Goal: Task Accomplishment & Management: Manage account settings

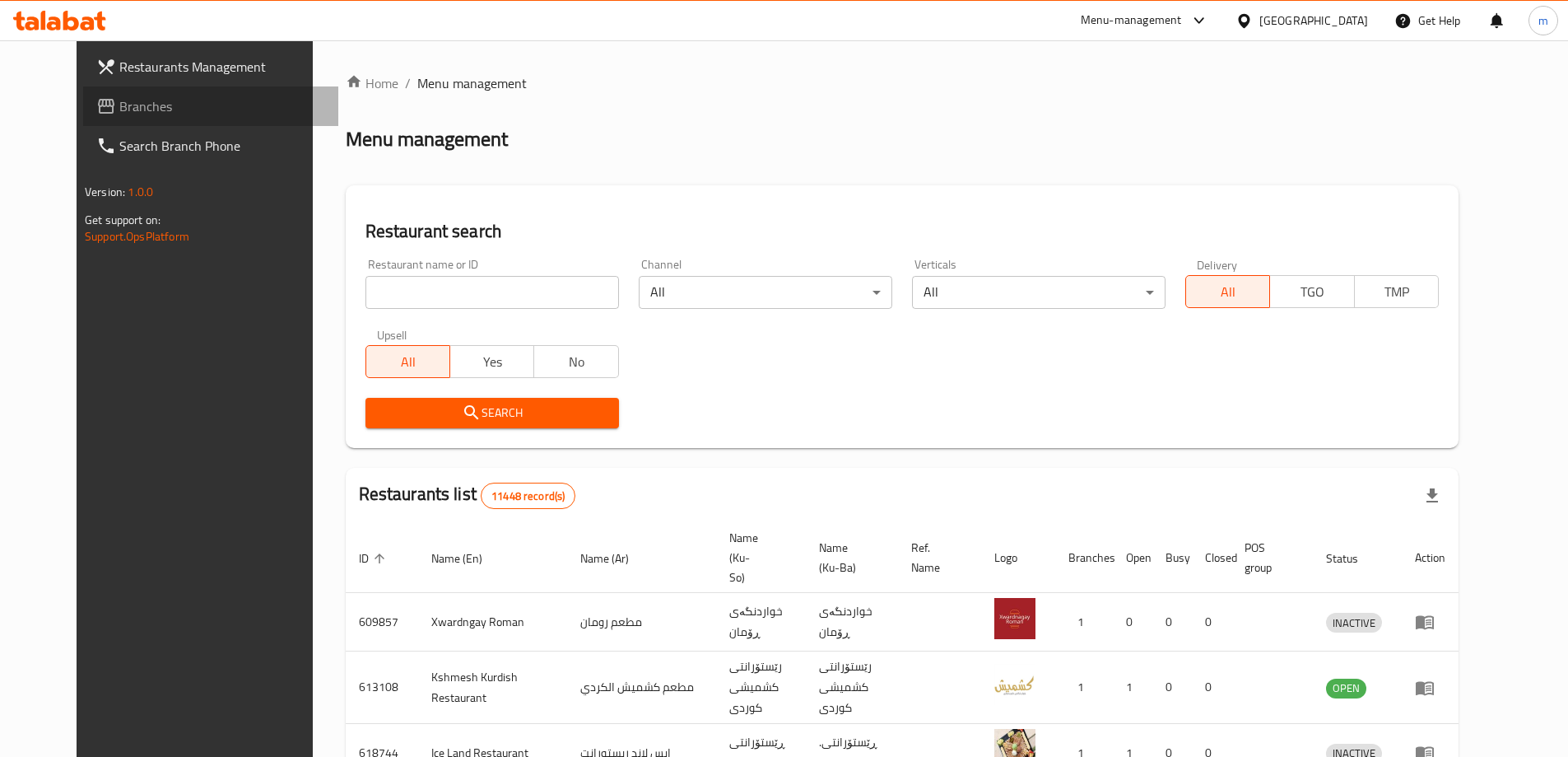
click at [122, 117] on link "Branches" at bounding box center [210, 106] width 255 height 40
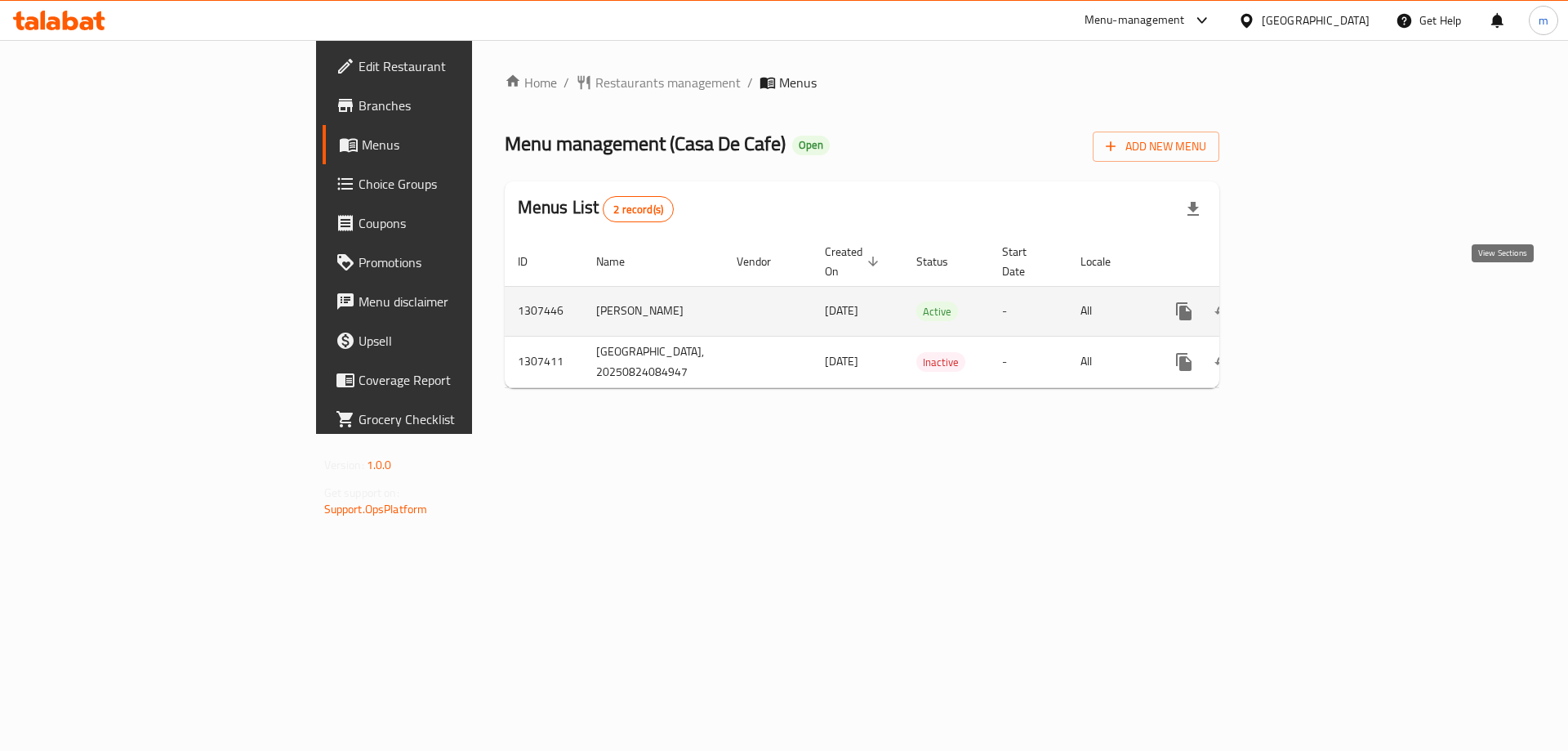
click at [1311, 301] on icon "enhanced table" at bounding box center [1302, 311] width 19 height 19
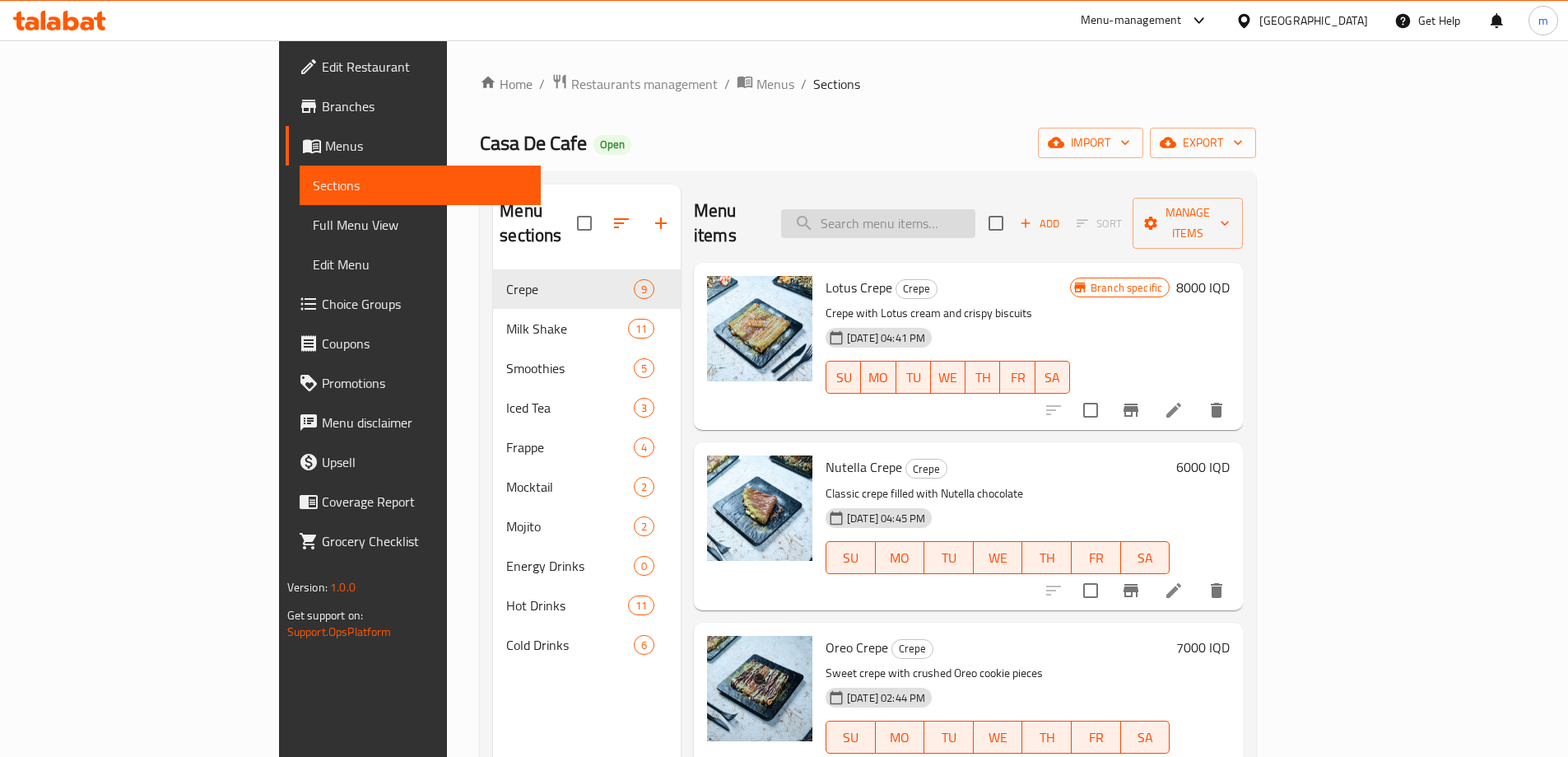
click at [960, 209] on input "search" at bounding box center [878, 224] width 194 height 29
paste input "285082"
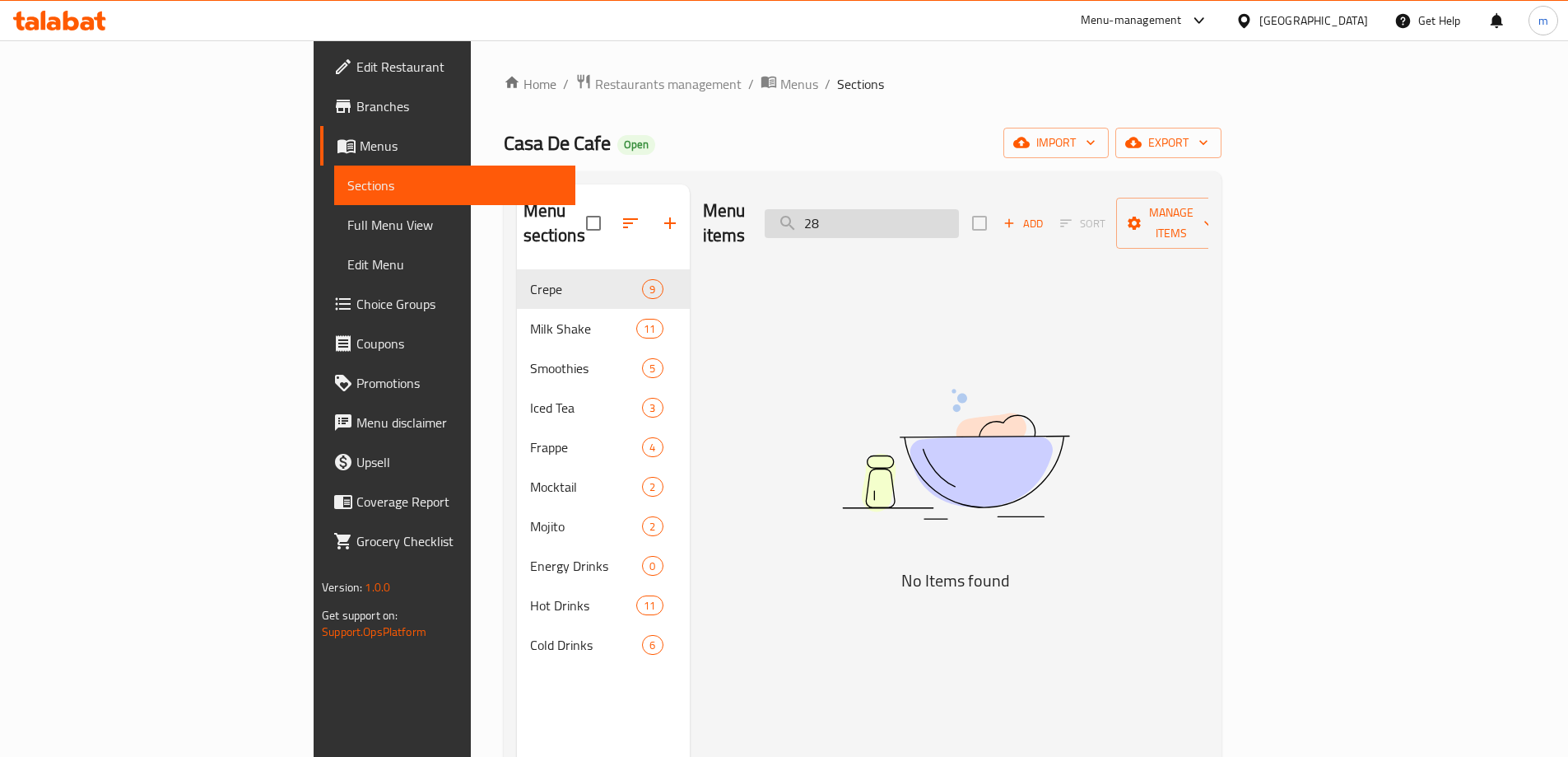
type input "2"
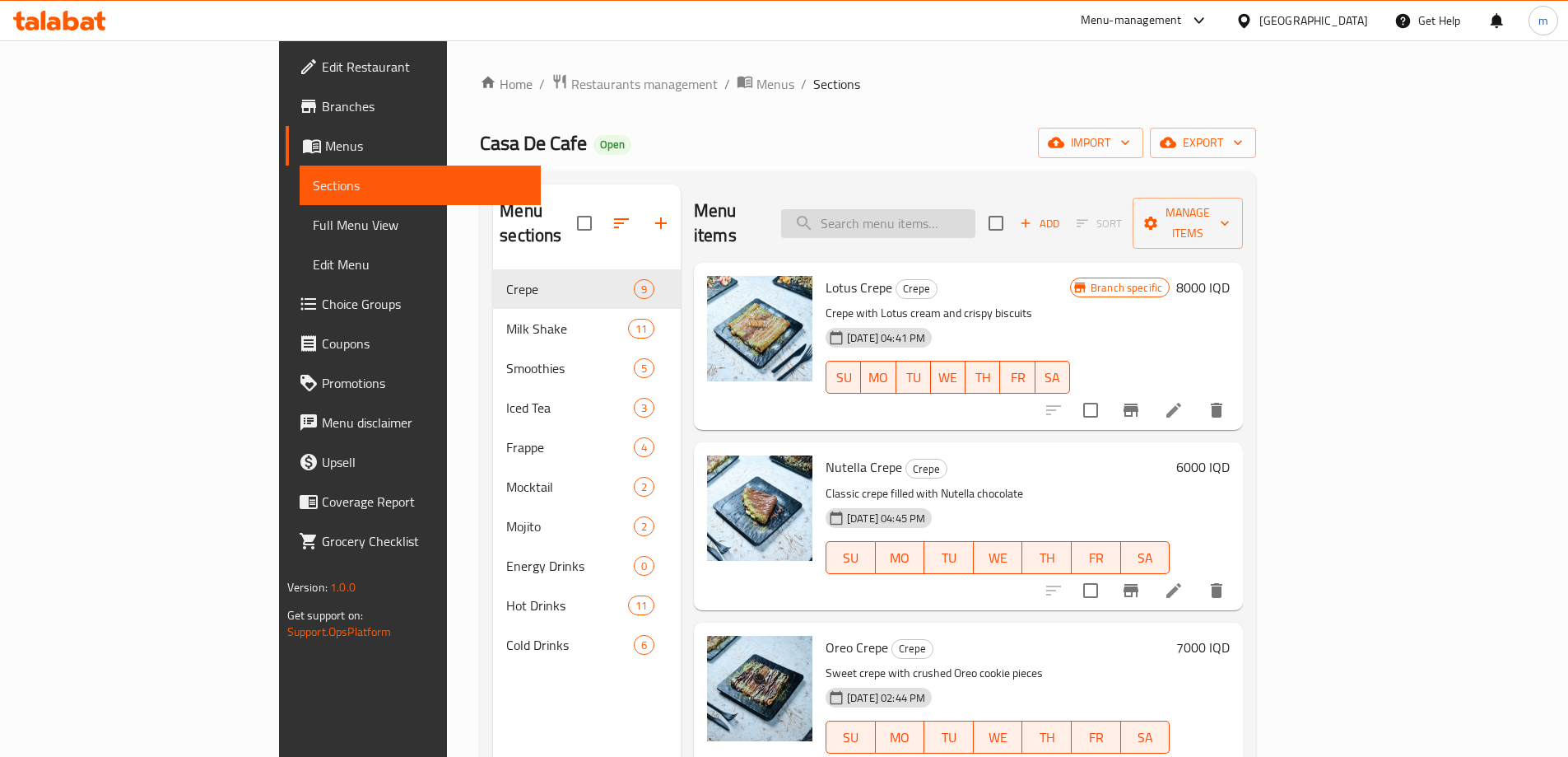
paste input "Ocean Blue"
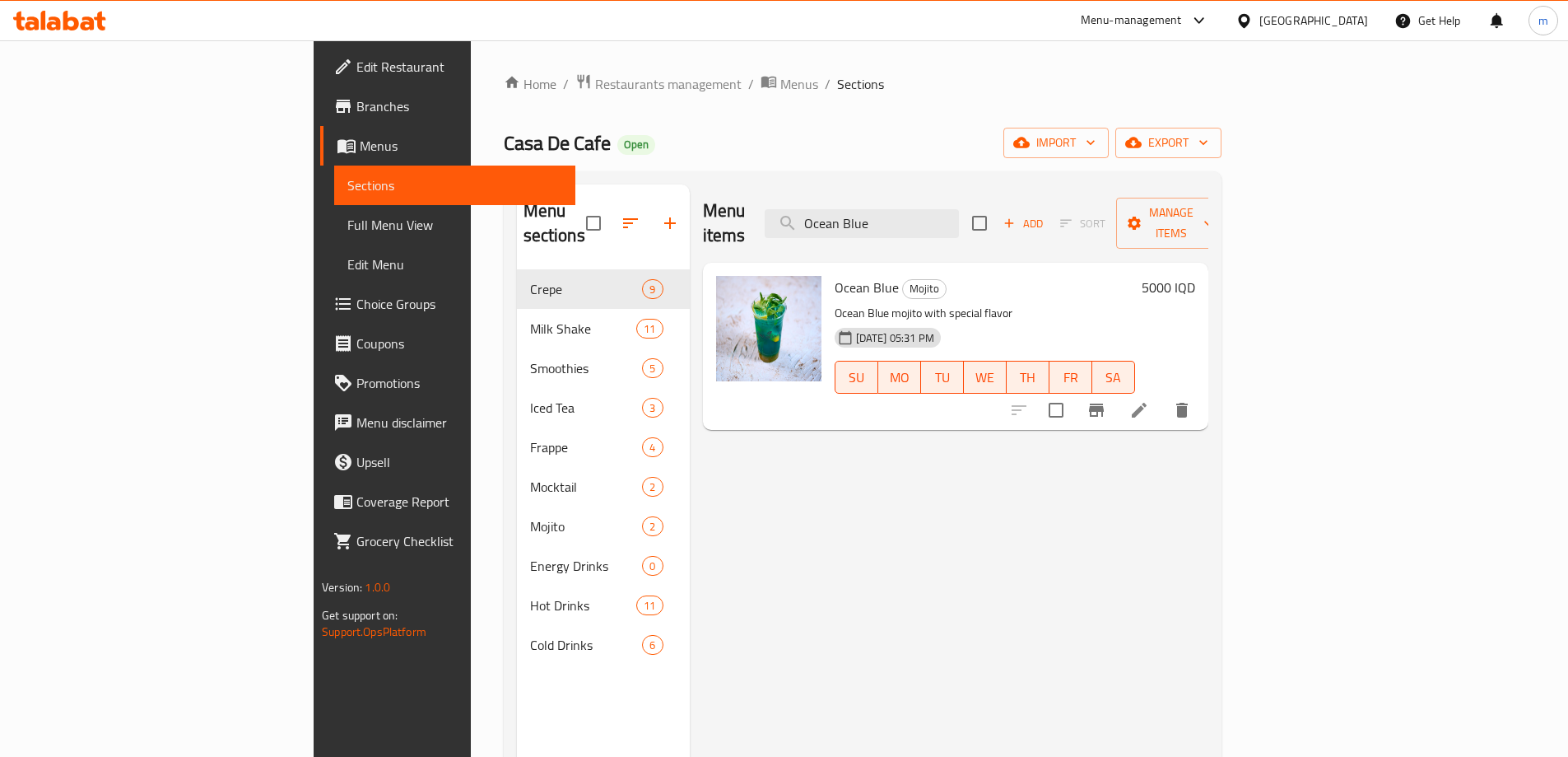
type input "Ocean Blue"
click at [1162, 400] on li at bounding box center [1139, 410] width 46 height 30
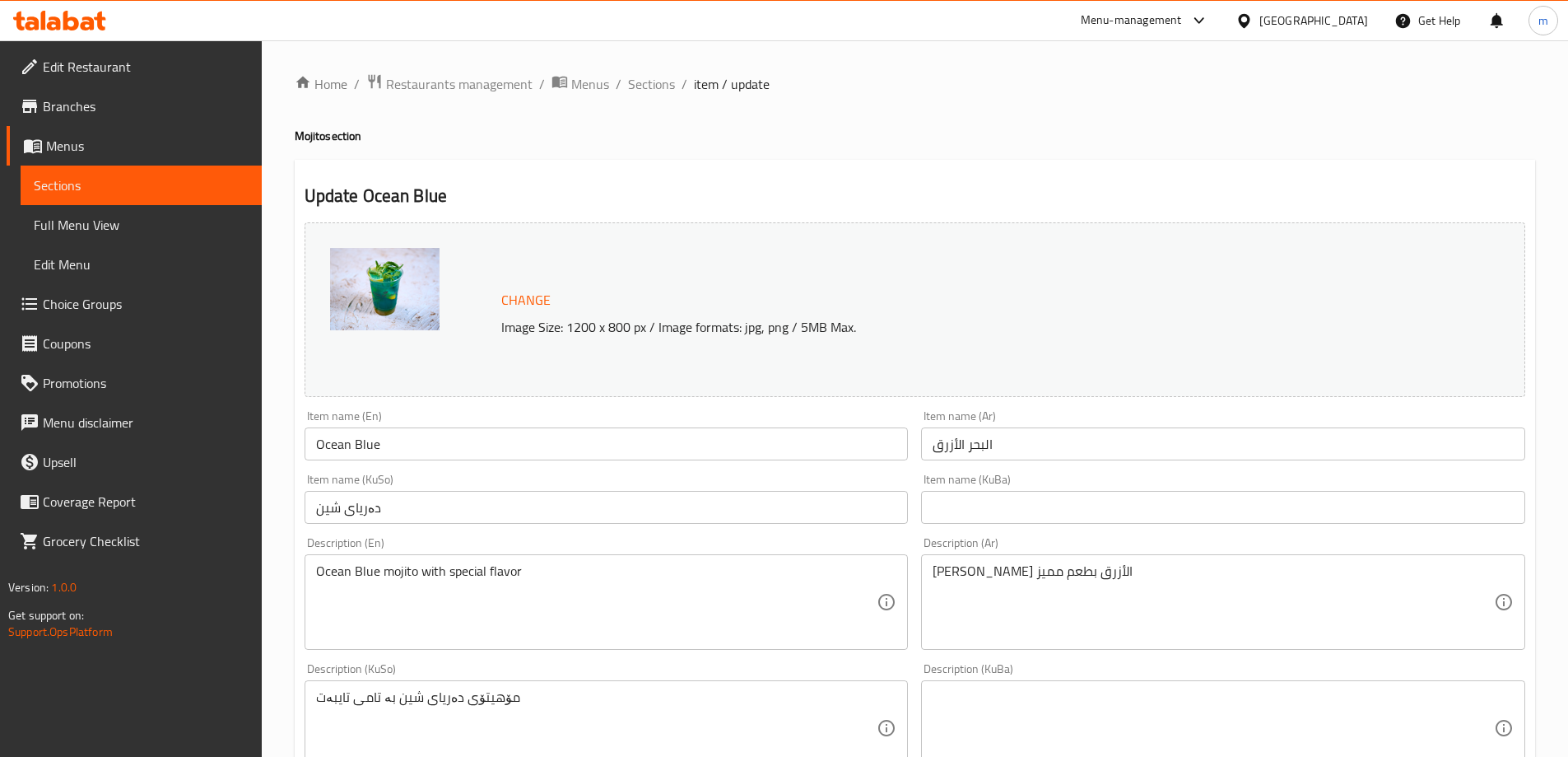
click at [329, 445] on input "Ocean Blue" at bounding box center [606, 443] width 604 height 33
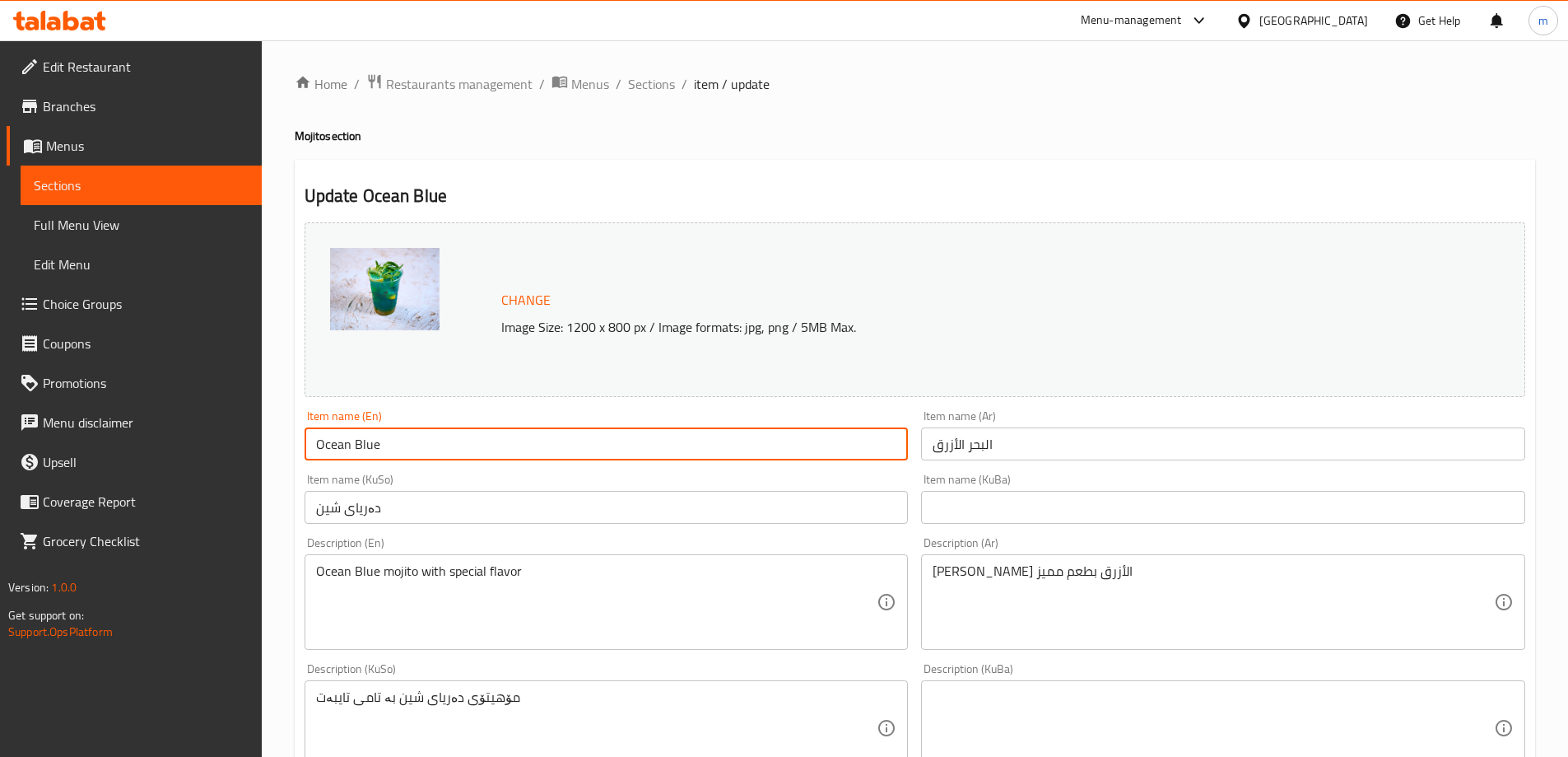
click at [329, 445] on input "Ocean Blue" at bounding box center [606, 443] width 604 height 33
click at [341, 450] on input "Ocean Blue" at bounding box center [606, 443] width 604 height 33
drag, startPoint x: 348, startPoint y: 452, endPoint x: 297, endPoint y: 452, distance: 51.0
click at [297, 452] on div "Update Ocean Blue Change Image Size: 1200 x 800 px / Image formats: jpg, png / …" at bounding box center [914, 745] width 1240 height 1172
click at [446, 496] on input "دەریای شین" at bounding box center [606, 506] width 604 height 33
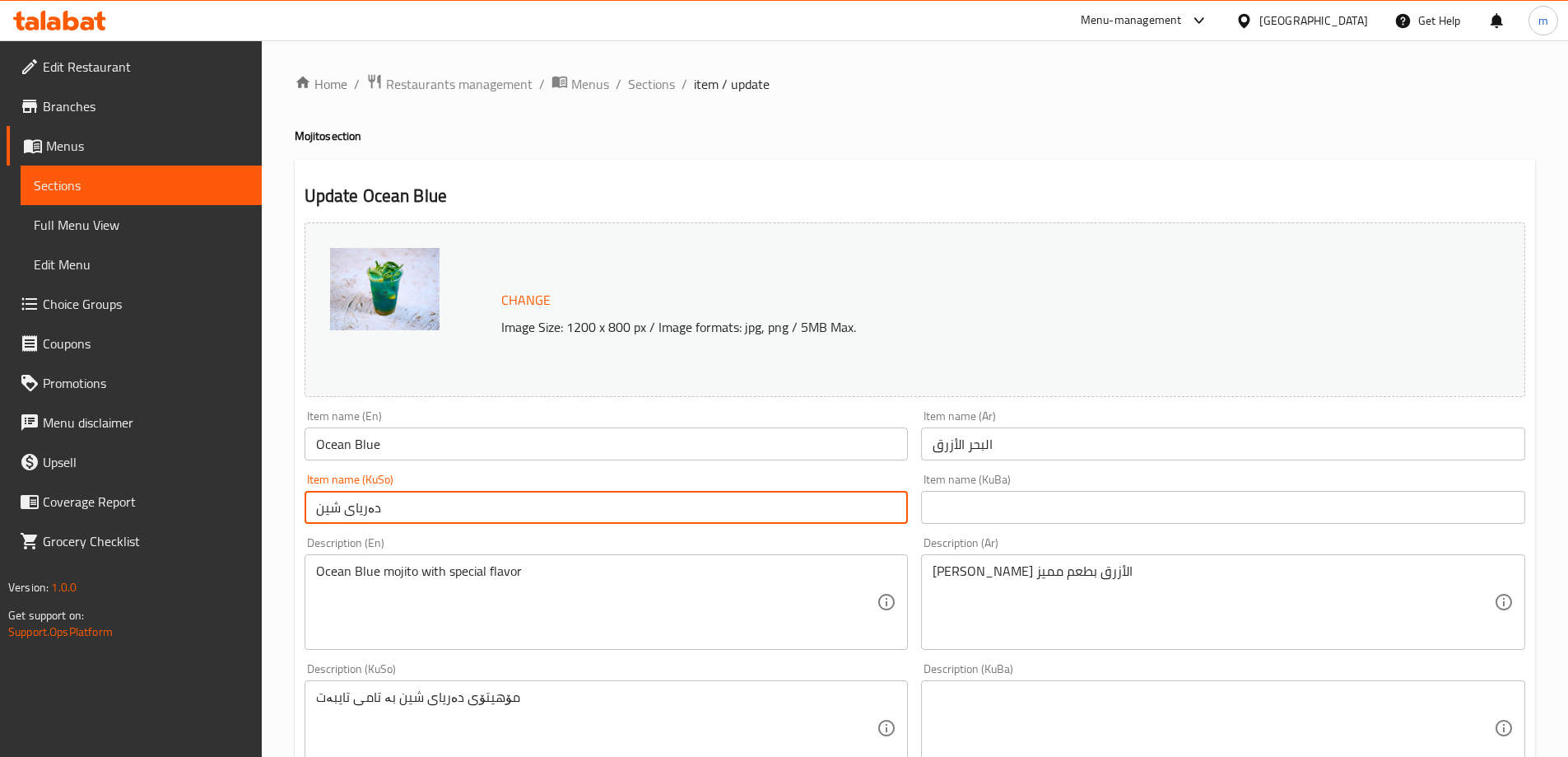
click at [960, 439] on input "البحر الأزرق" at bounding box center [1223, 443] width 604 height 33
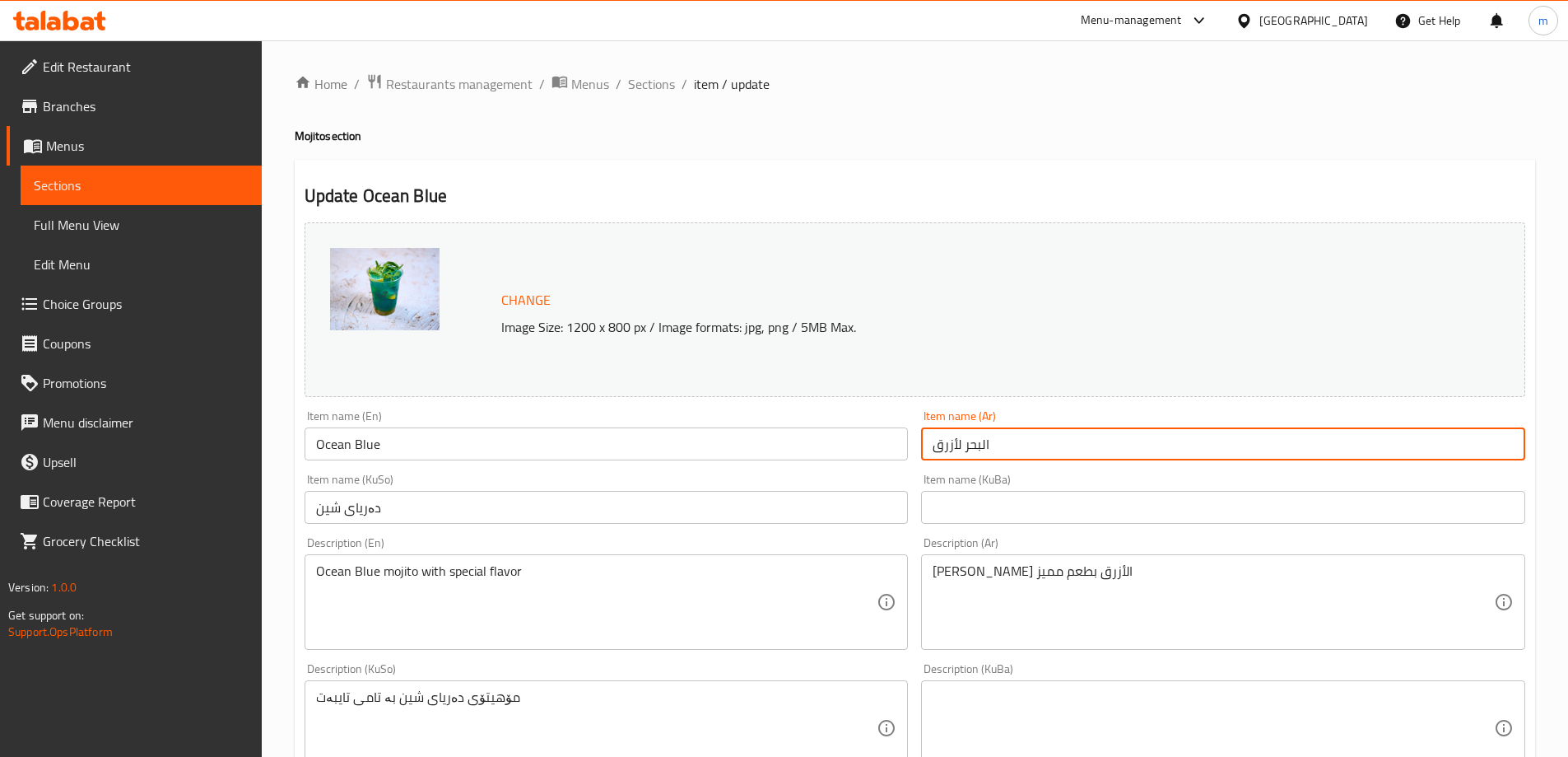
click at [956, 440] on input "البحر لأزرق" at bounding box center [1223, 443] width 604 height 33
click at [977, 447] on input "البحر أزرق" at bounding box center [1223, 443] width 604 height 33
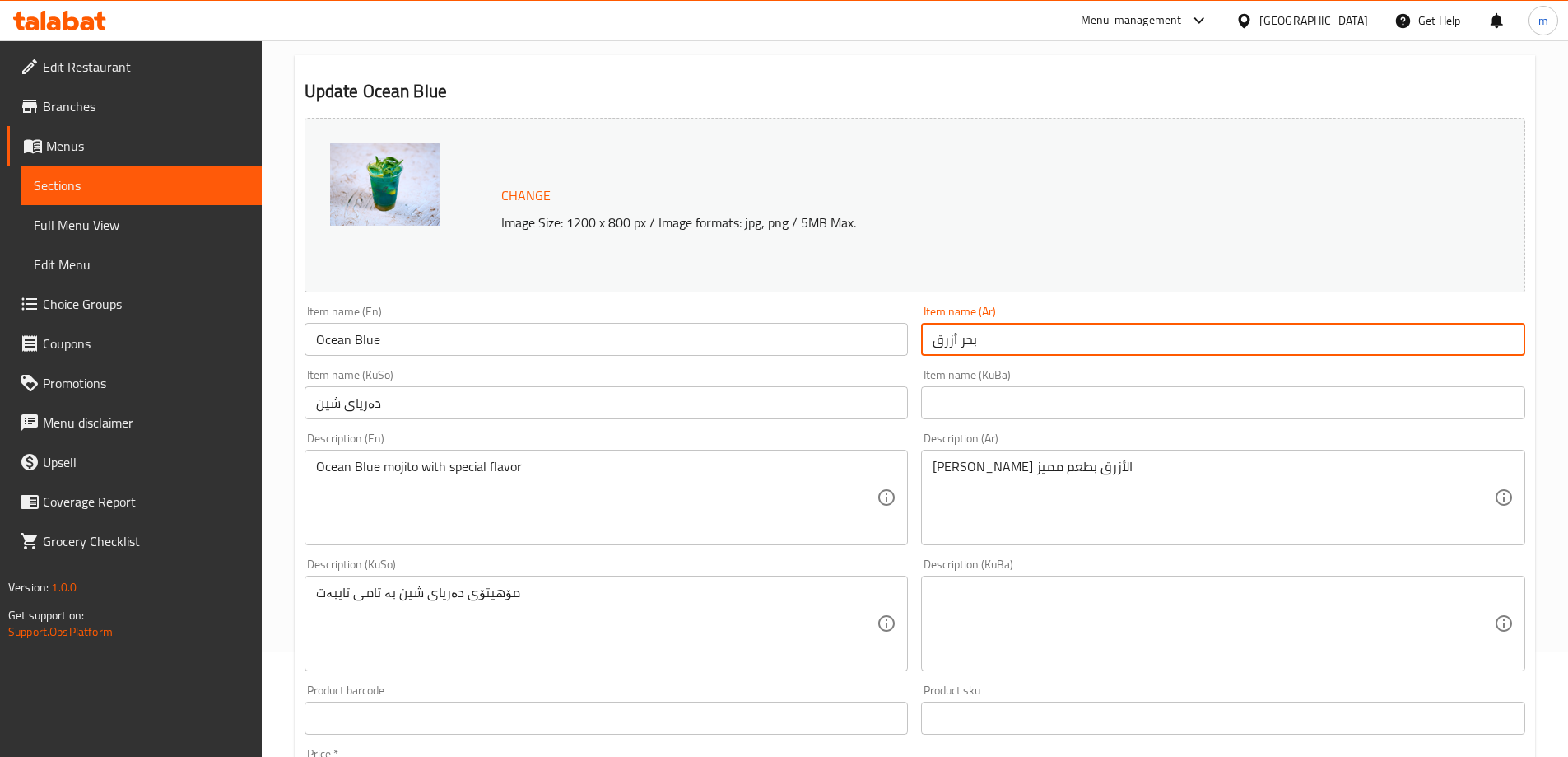
scroll to position [108, 0]
type input "بحر أزرق"
click at [1252, 375] on div "Item name (KuBa) Item name (KuBa)" at bounding box center [1223, 390] width 604 height 50
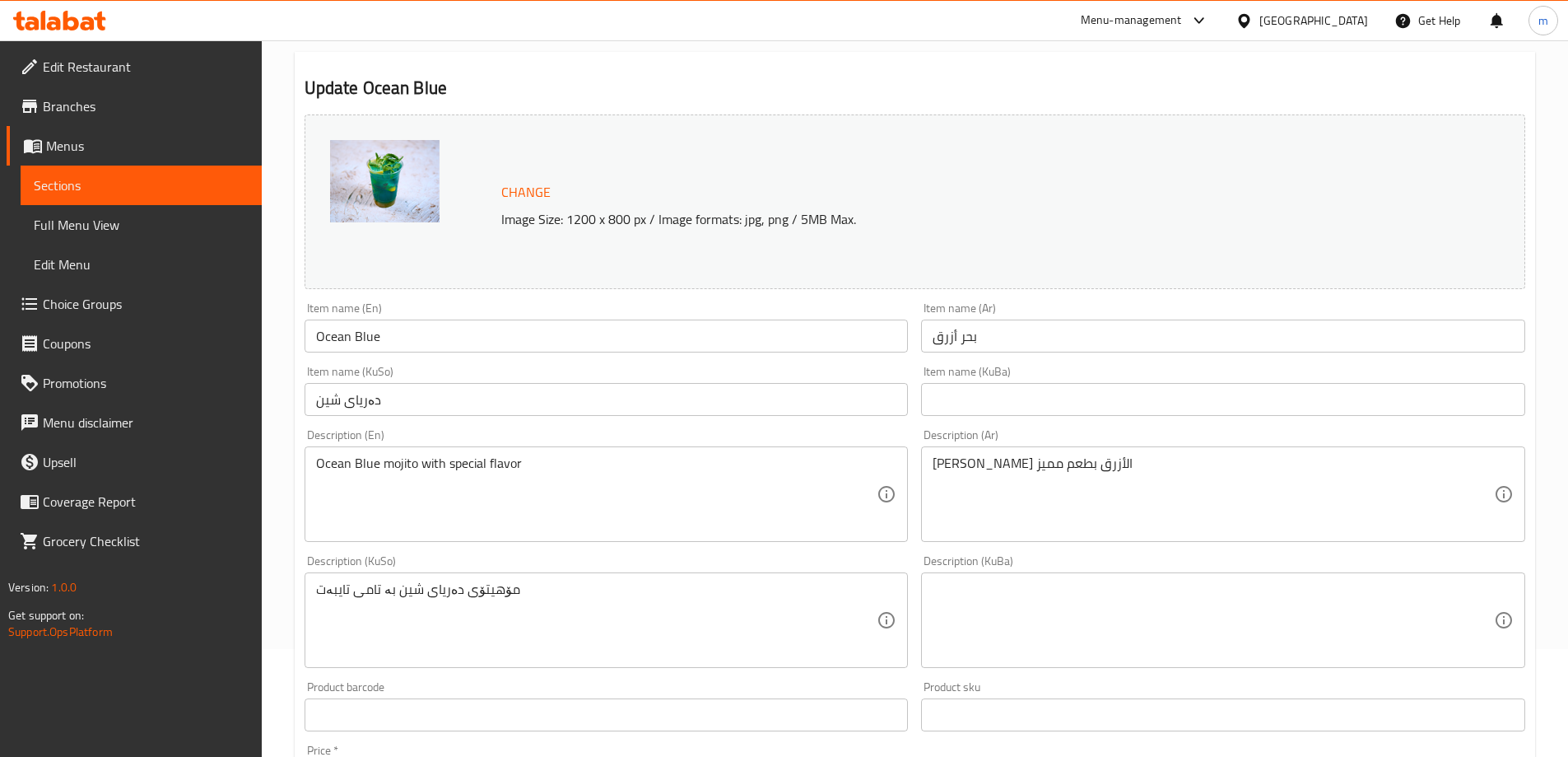
click at [535, 493] on textarea "Ocean Blue mojito with special flavor" at bounding box center [597, 494] width 561 height 78
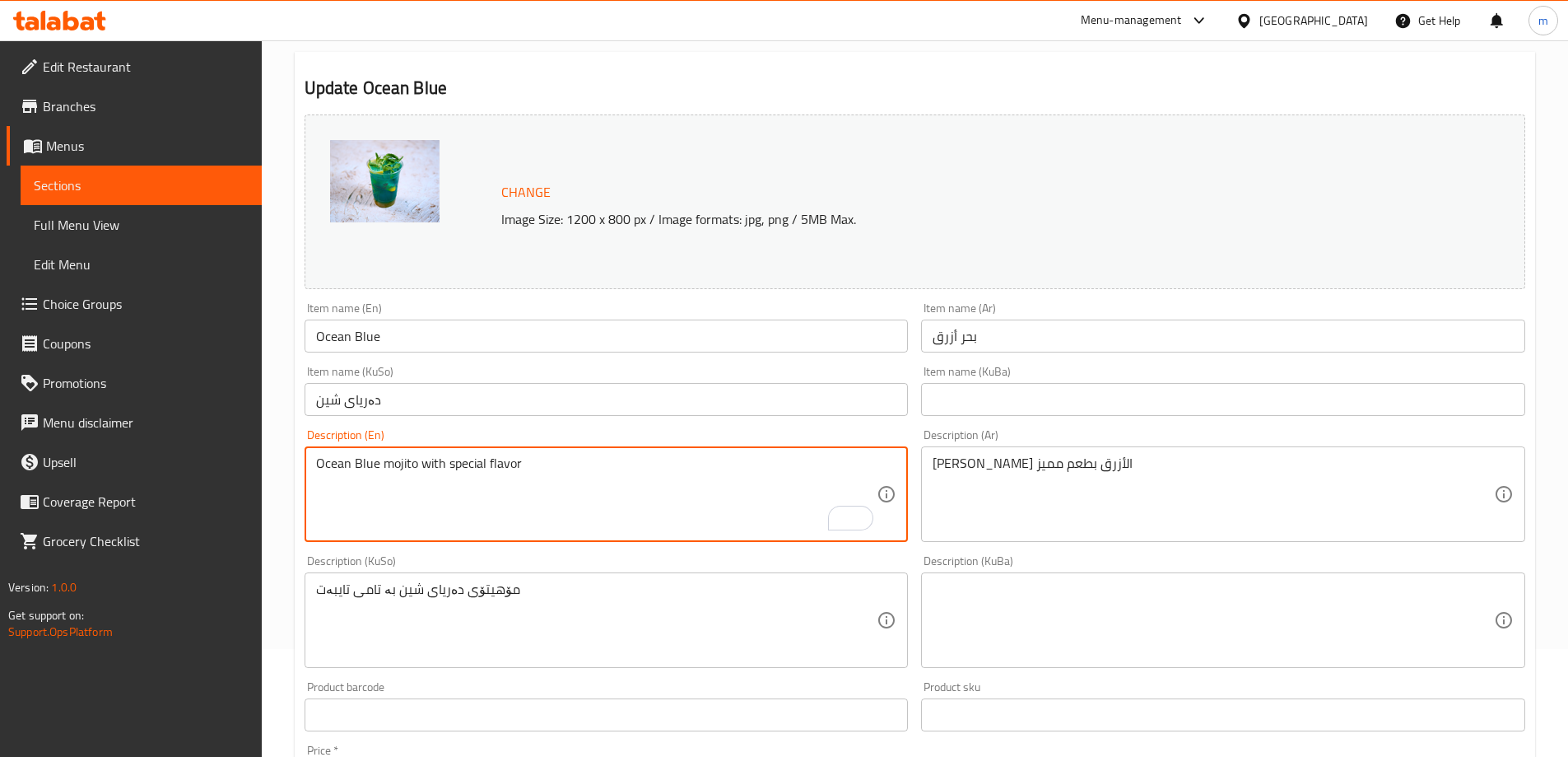
click at [1154, 496] on textarea "[PERSON_NAME] الأزرق بطعم مميز" at bounding box center [1213, 494] width 561 height 78
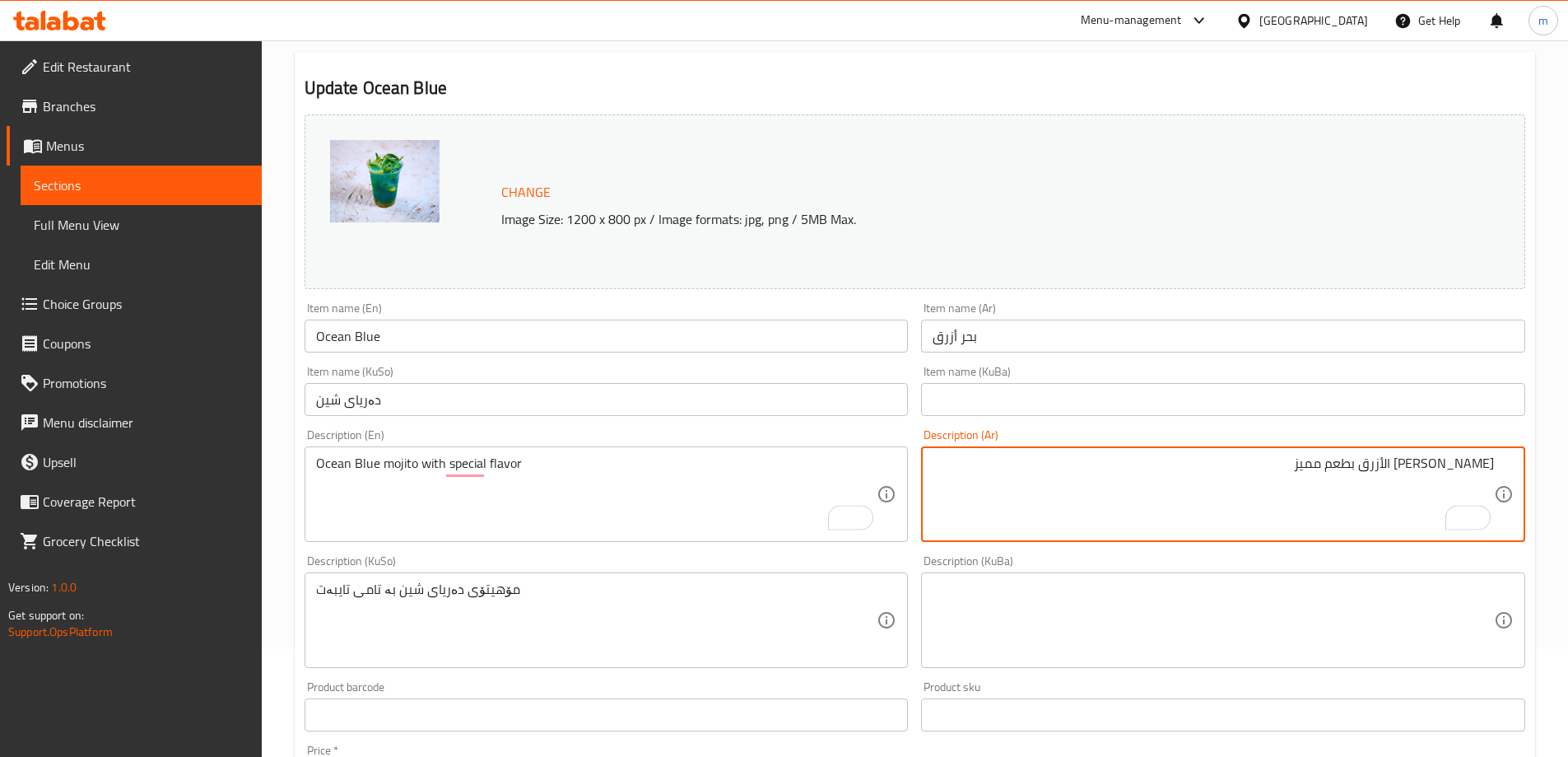
click at [1441, 461] on textarea "[PERSON_NAME] الأزرق بطعم مميز" at bounding box center [1213, 494] width 561 height 78
click at [1421, 459] on textarea "موهيتو بحر الأزرق بطعم مميز" at bounding box center [1213, 494] width 561 height 78
click at [1421, 469] on textarea "موهيتو بحر الأزرق بطعم مميز" at bounding box center [1213, 494] width 561 height 78
click at [1420, 457] on textarea "موهيتو بحر الأزرق بطعم مميز" at bounding box center [1213, 494] width 561 height 78
click at [1425, 455] on textarea "موهيتو بحر الأزرق بطعم مميز" at bounding box center [1213, 494] width 561 height 78
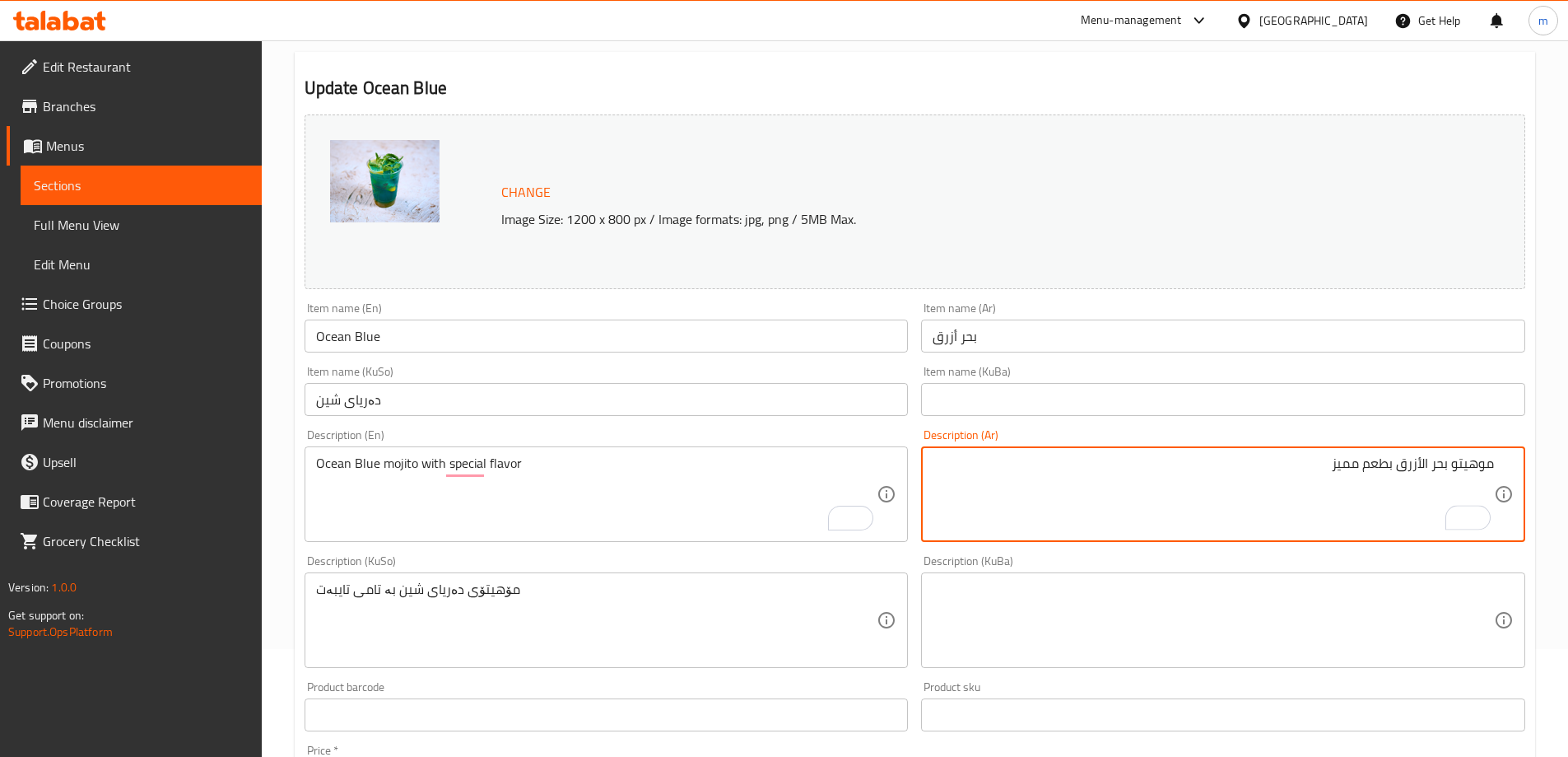
click at [1418, 464] on textarea "موهيتو بحر الأزرق بطعم مميز" at bounding box center [1213, 494] width 561 height 78
click at [1421, 469] on textarea "موهيتو بحر الأزرق بطعم مميز" at bounding box center [1213, 494] width 561 height 78
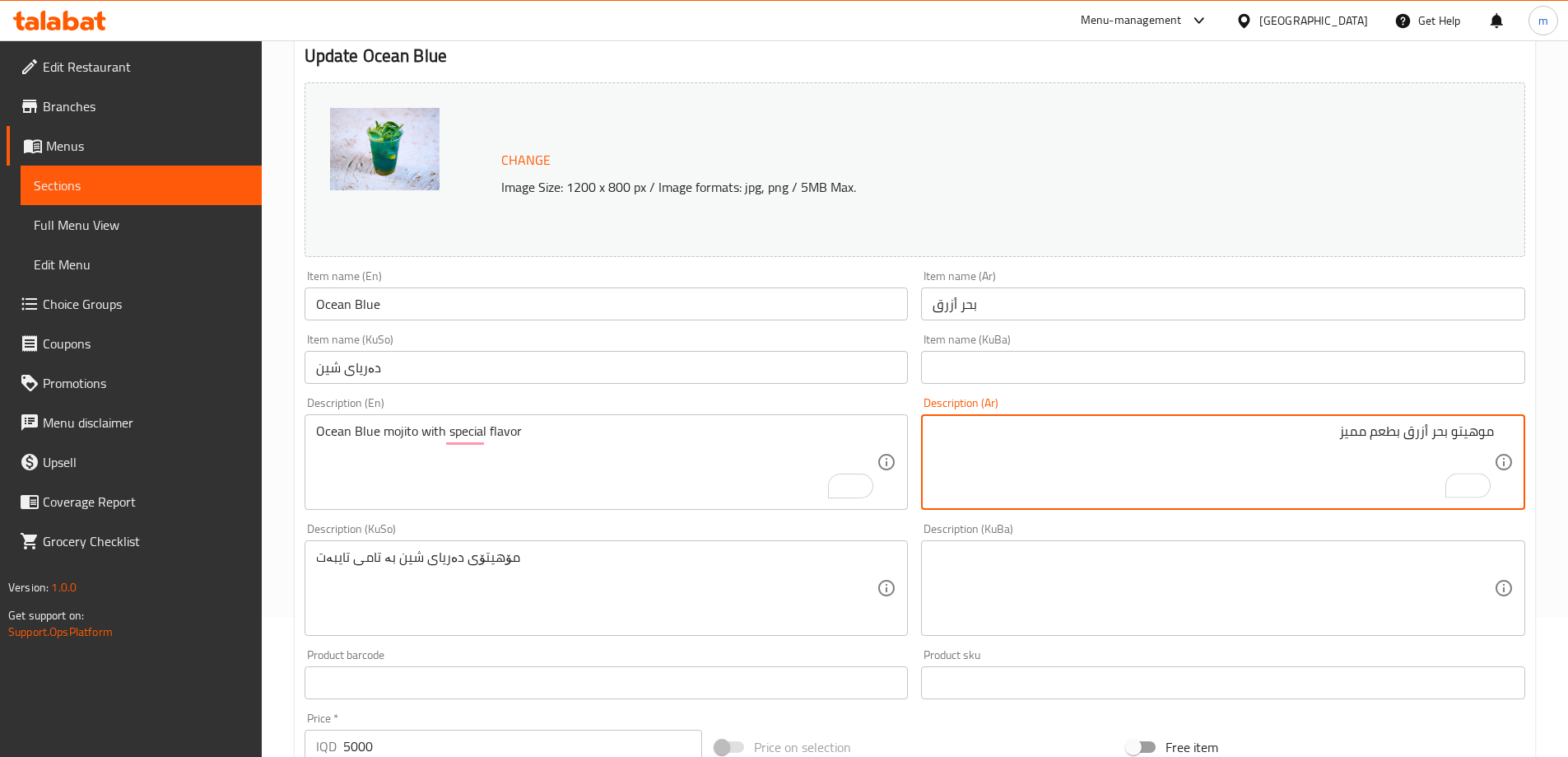
click at [663, 582] on textarea "مۆهیتۆی دەریای شین بە تامی تایبەت" at bounding box center [597, 588] width 561 height 78
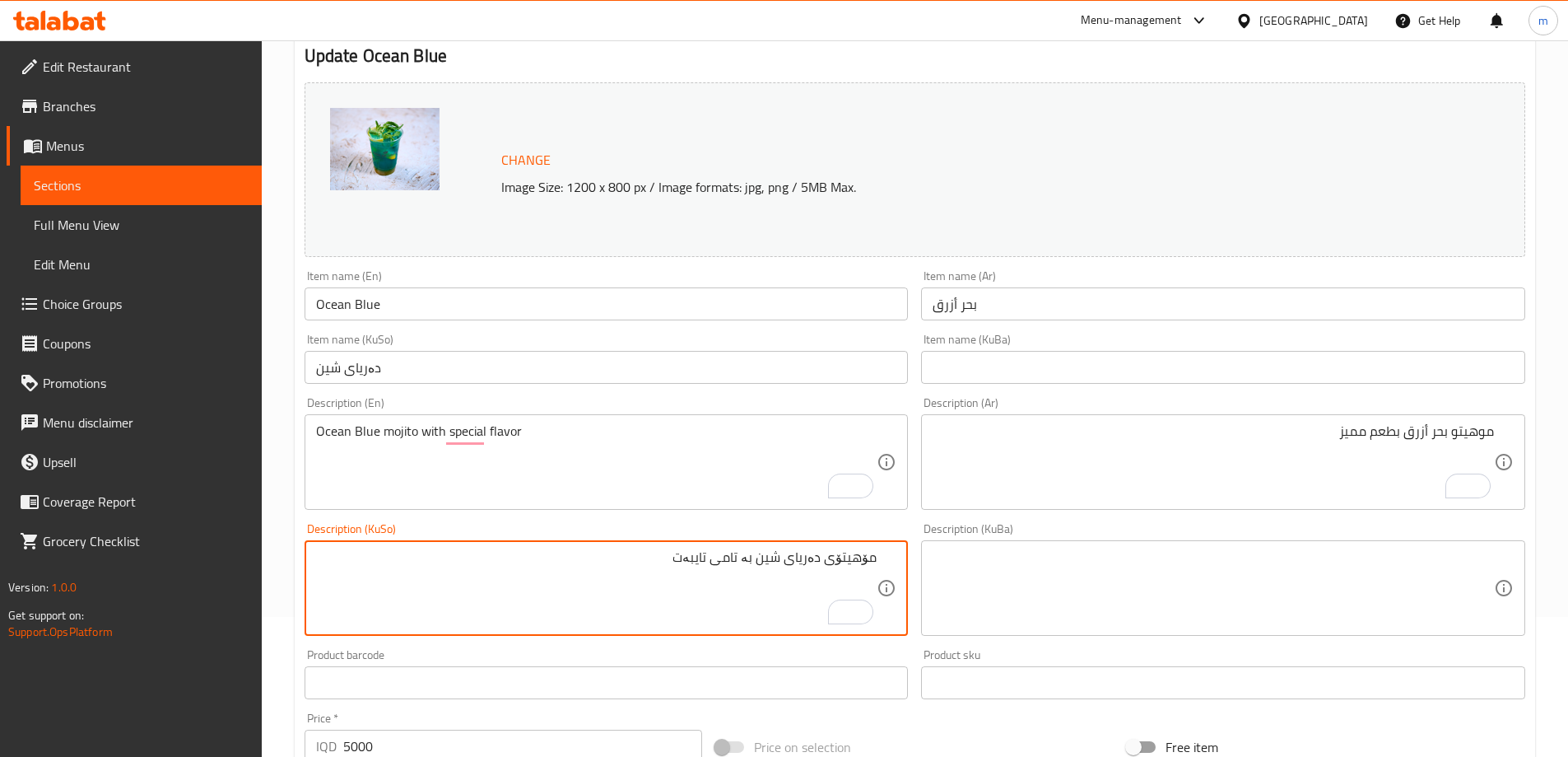
click at [1381, 433] on textarea "موهيتو بحر أزرق بطعم مميز" at bounding box center [1213, 462] width 561 height 78
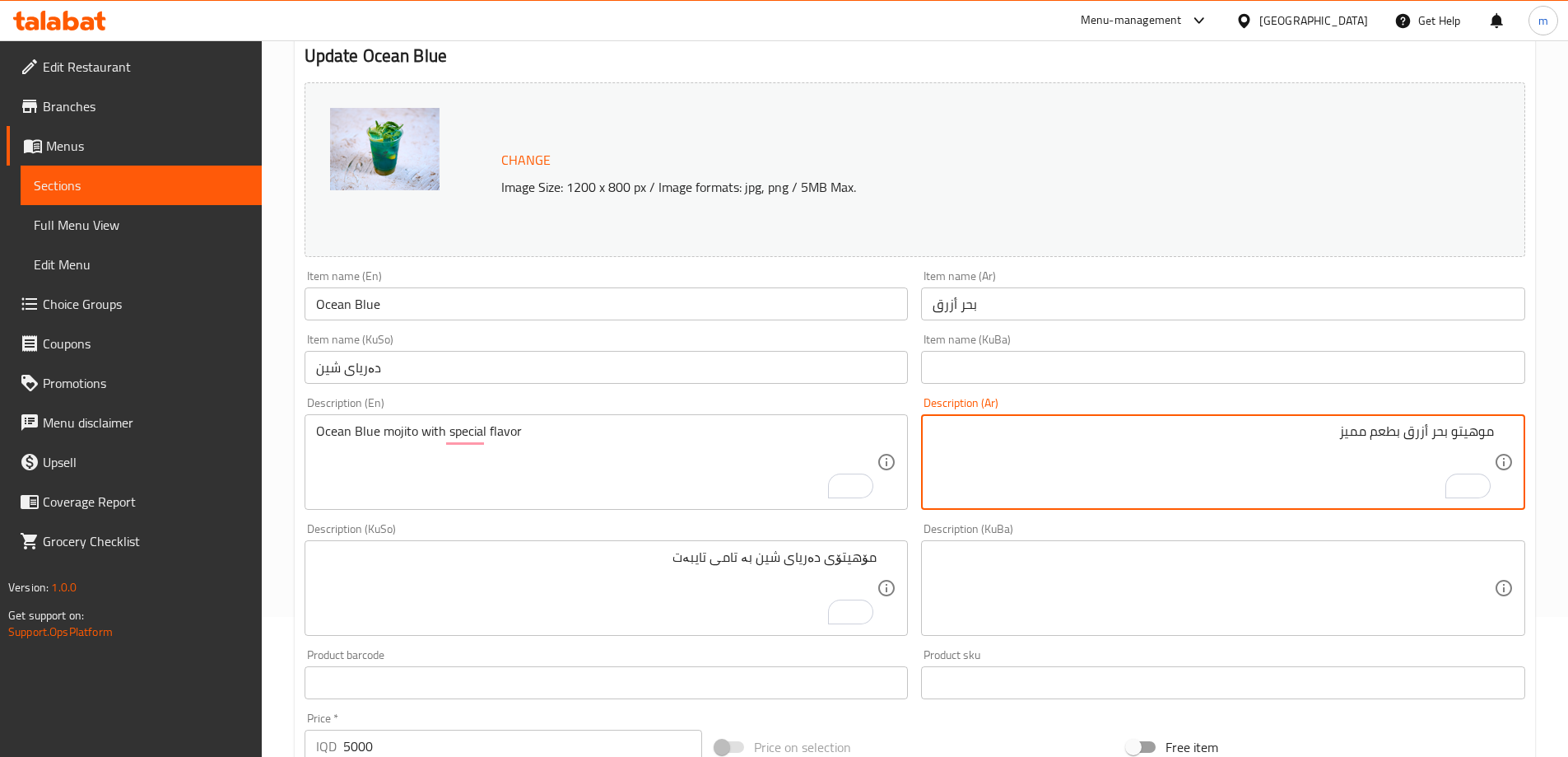
click at [1381, 433] on textarea "موهيتو بحر أزرق بطعم مميز" at bounding box center [1213, 462] width 561 height 78
click at [1302, 431] on textarea "موهيتو بحر أزرق بنكهة مميز" at bounding box center [1213, 462] width 561 height 78
type textarea "موهيتو بحر أزرق بنكهة مميزة"
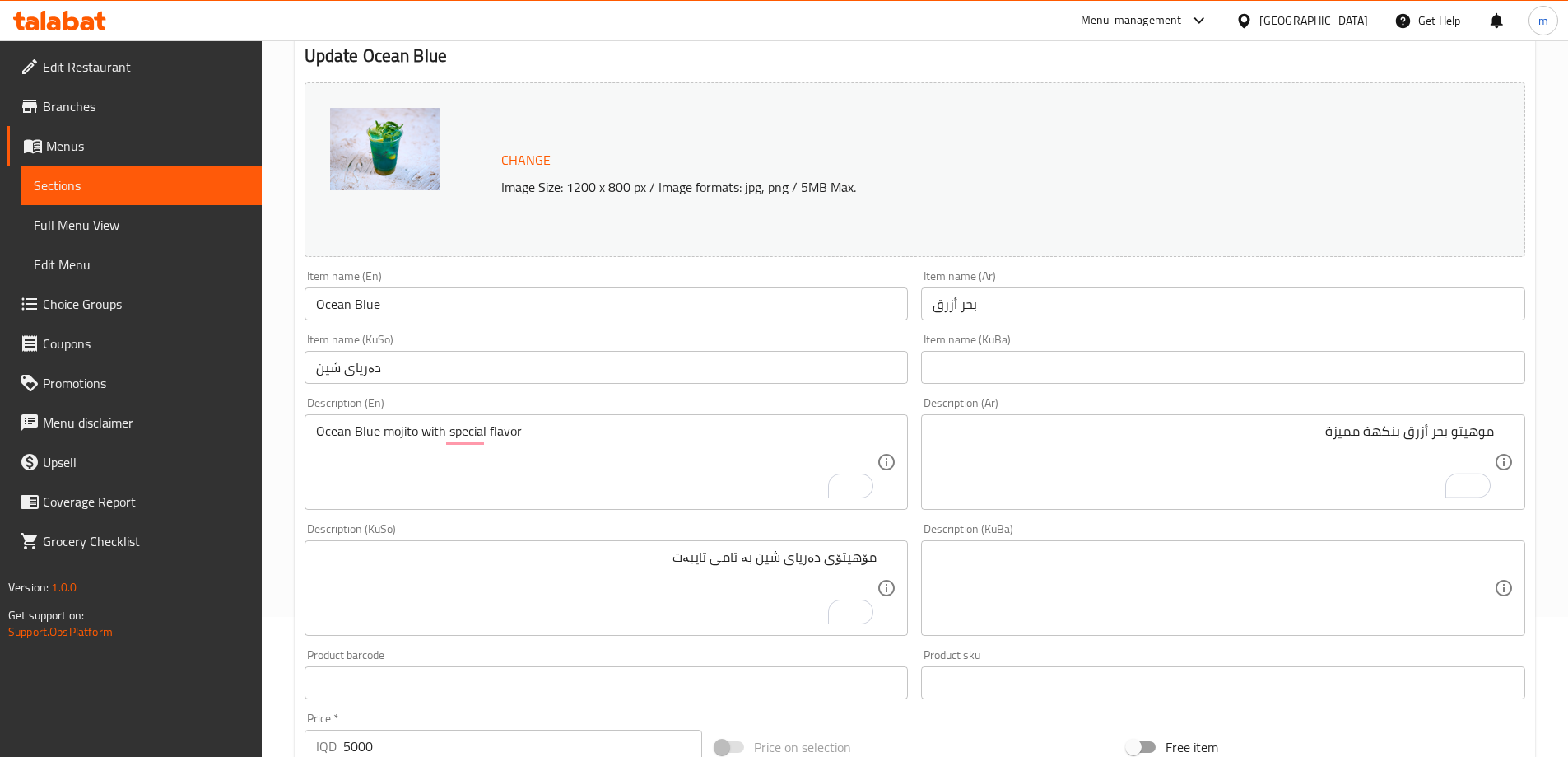
click at [1256, 520] on div "Description (KuBa) Description (KuBa)" at bounding box center [1222, 578] width 617 height 126
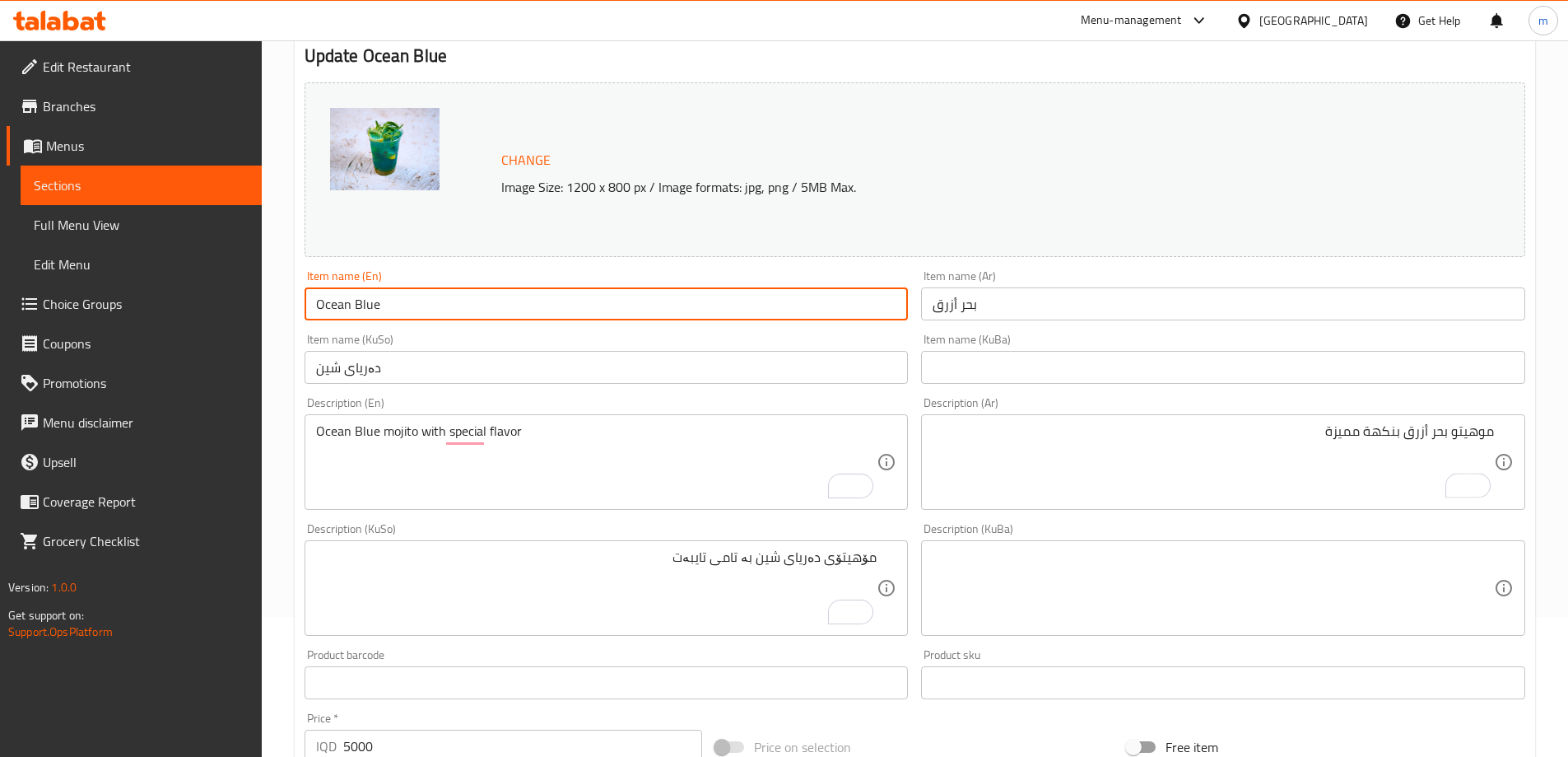
click at [518, 305] on input "Ocean Blue" at bounding box center [606, 303] width 604 height 33
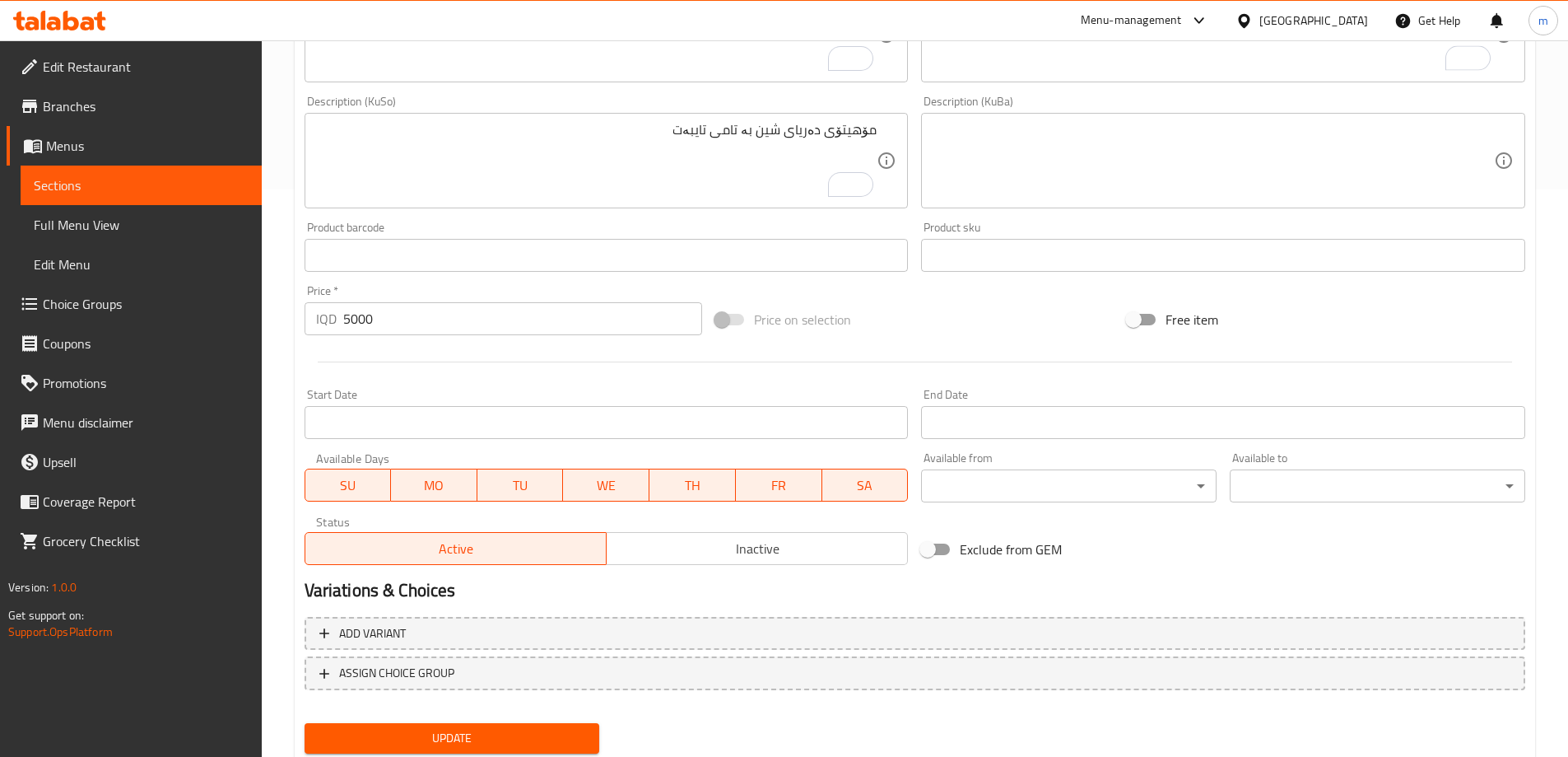
scroll to position [620, 0]
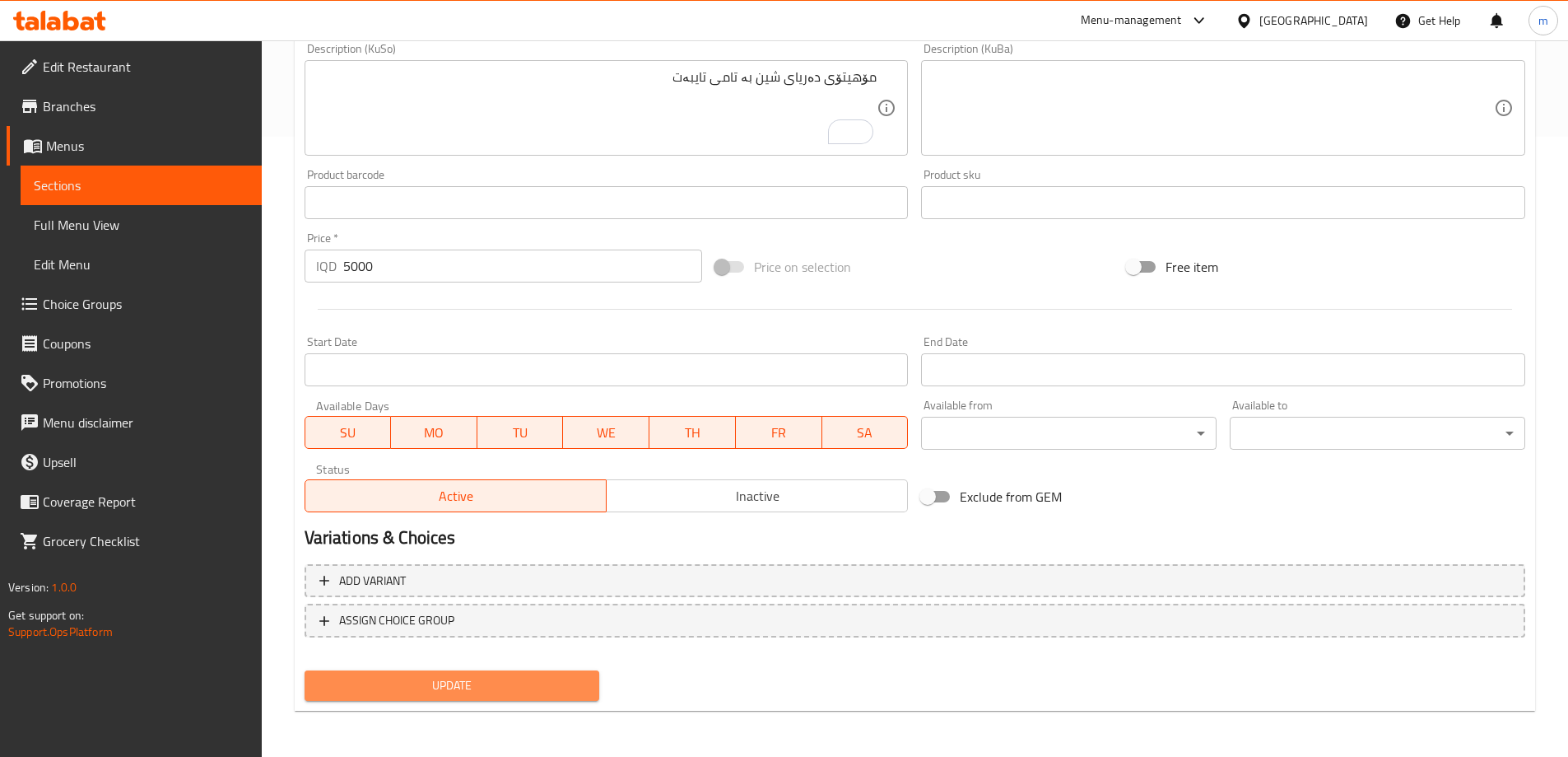
click at [539, 680] on span "Update" at bounding box center [452, 685] width 269 height 20
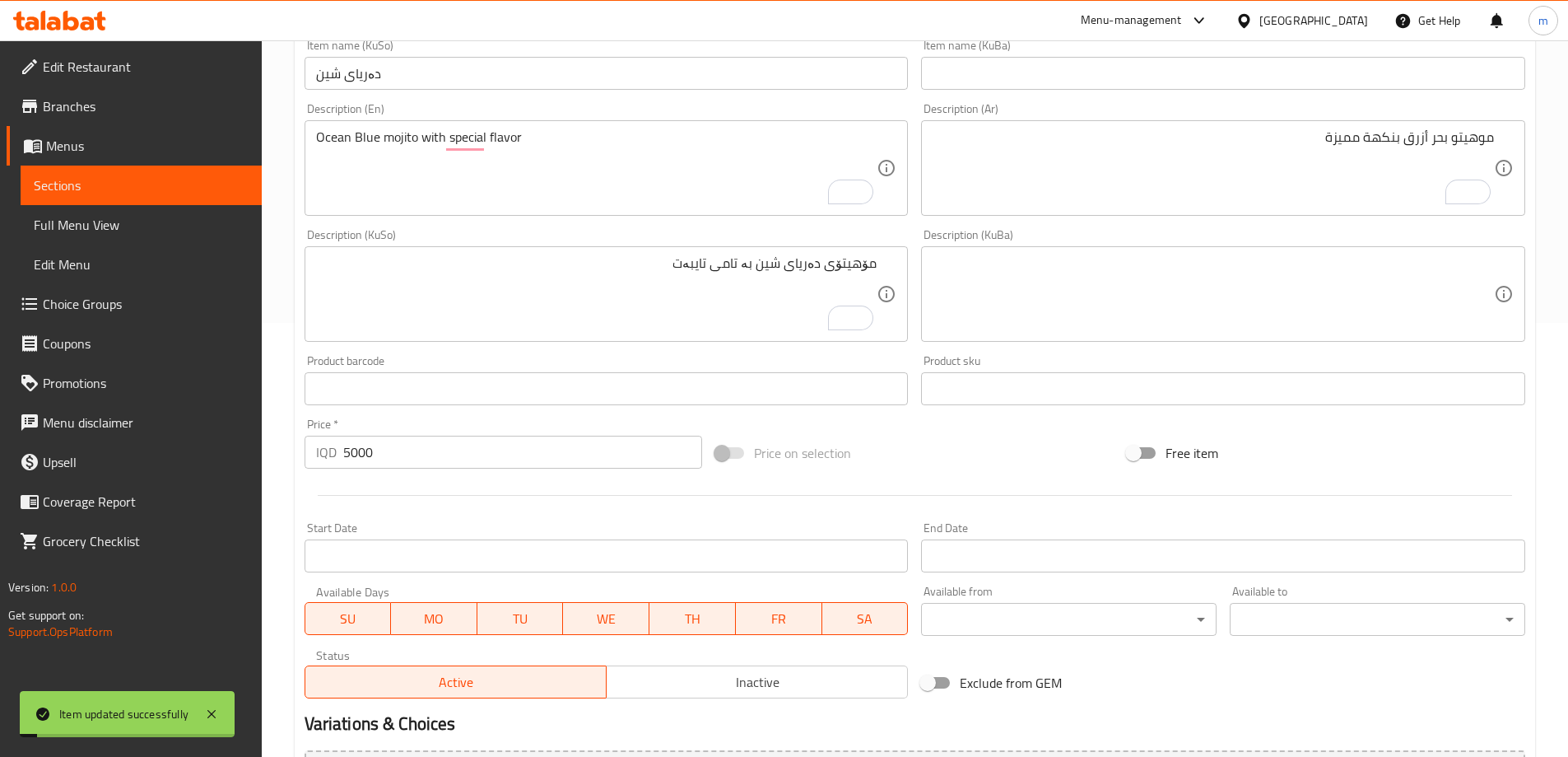
scroll to position [235, 0]
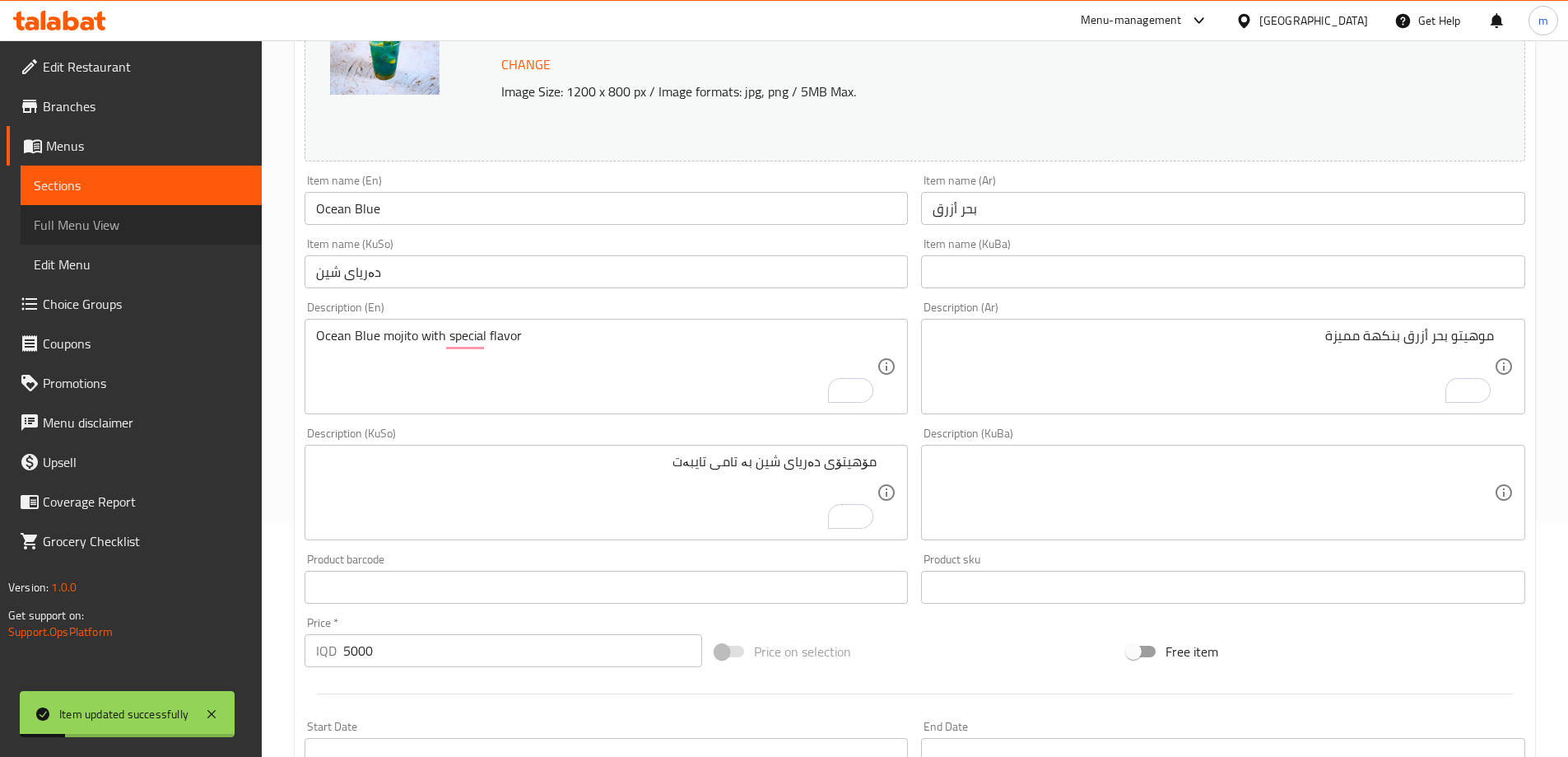
click at [77, 211] on link "Full Menu View" at bounding box center [141, 224] width 241 height 40
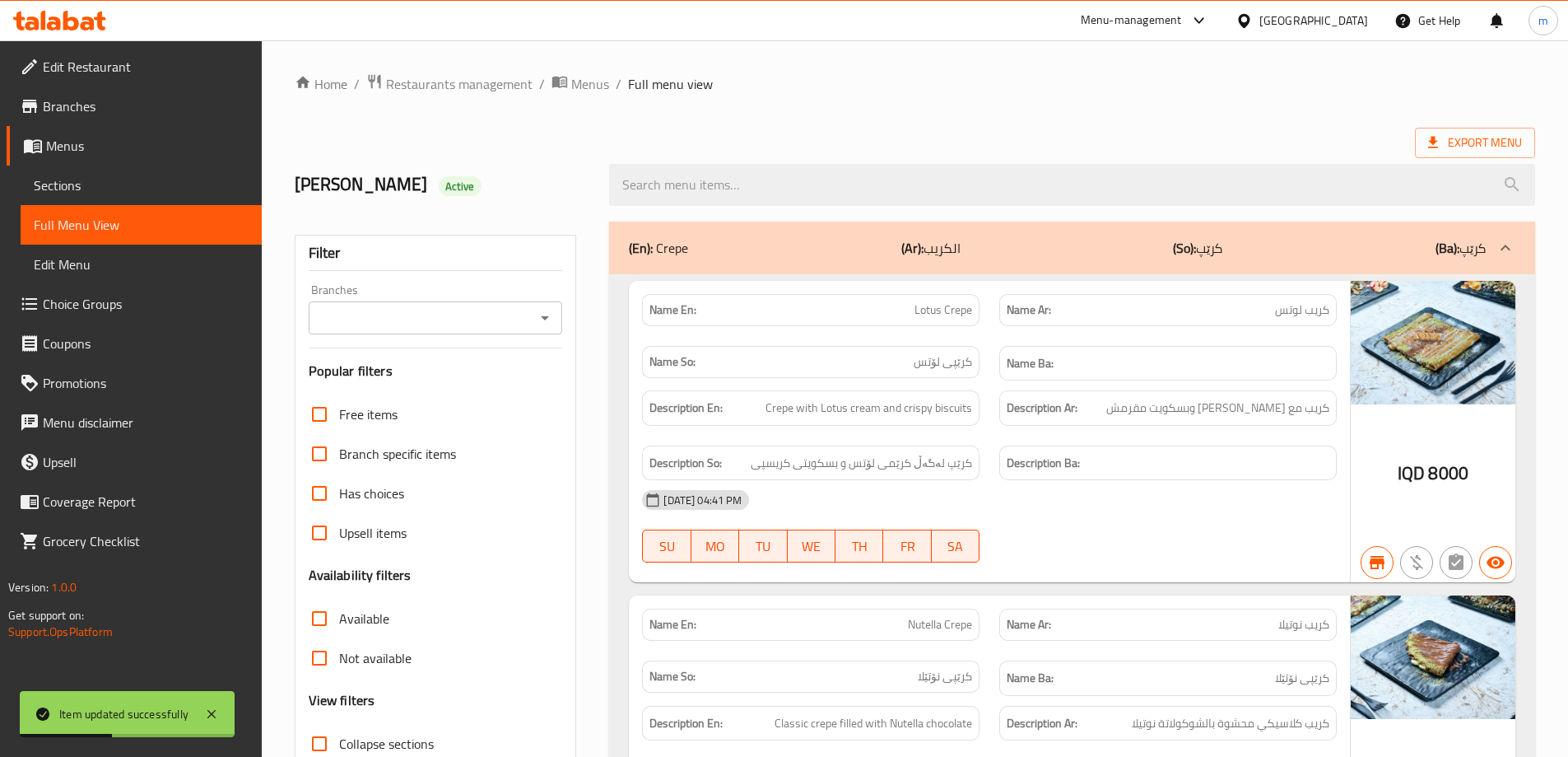
click at [538, 312] on icon "Open" at bounding box center [545, 318] width 19 height 19
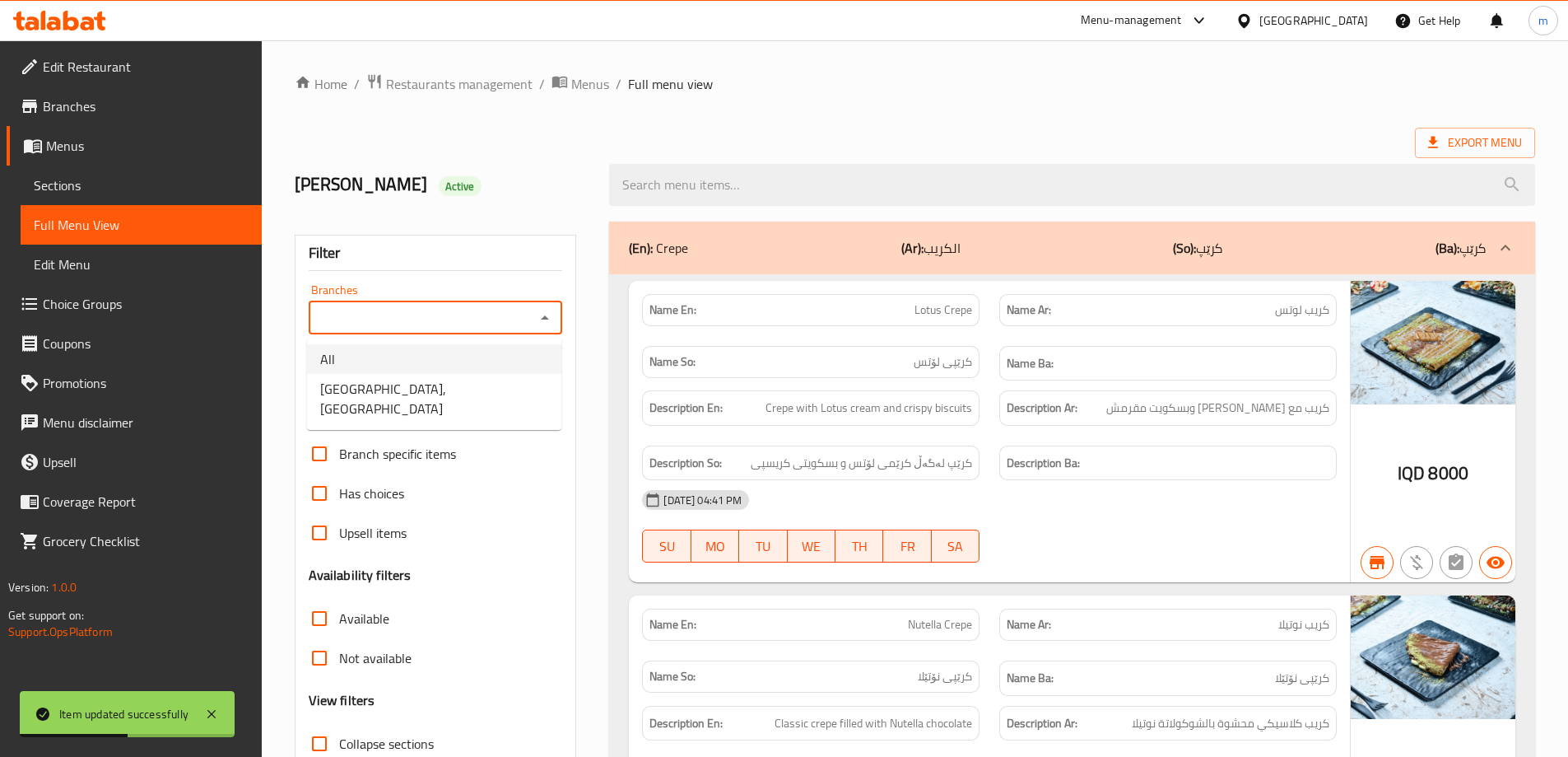
click at [458, 373] on li "All" at bounding box center [434, 359] width 254 height 30
click at [556, 314] on div "All Branches" at bounding box center [436, 317] width 254 height 33
click at [551, 316] on icon "Open" at bounding box center [545, 318] width 19 height 19
click at [470, 375] on li "[GEOGRAPHIC_DATA], [GEOGRAPHIC_DATA]" at bounding box center [434, 399] width 254 height 49
type input "[GEOGRAPHIC_DATA], [GEOGRAPHIC_DATA]"
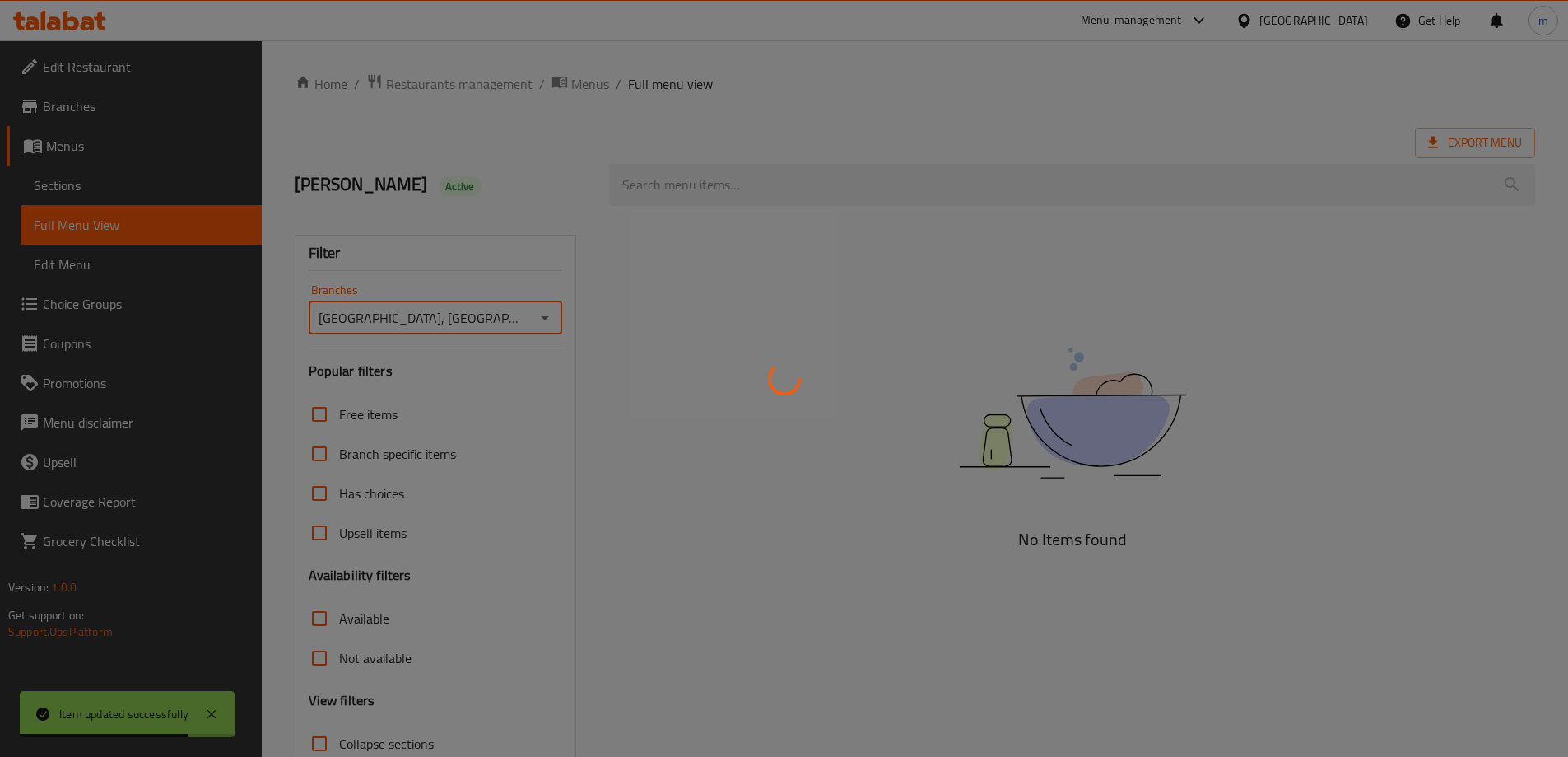
click at [482, 280] on div at bounding box center [784, 378] width 1568 height 757
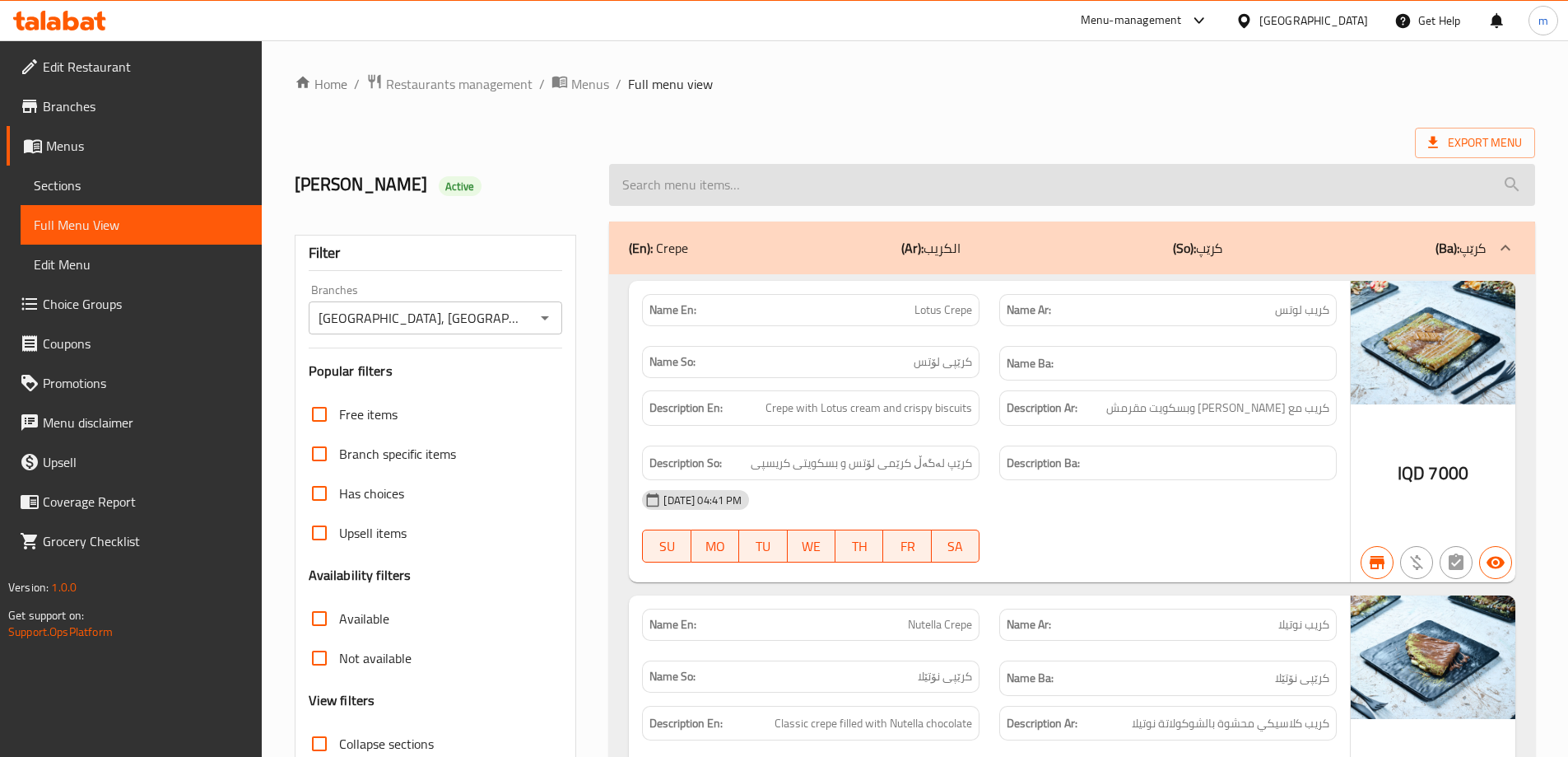
click at [690, 190] on input "search" at bounding box center [1072, 185] width 926 height 42
paste input "Ocean Blue"
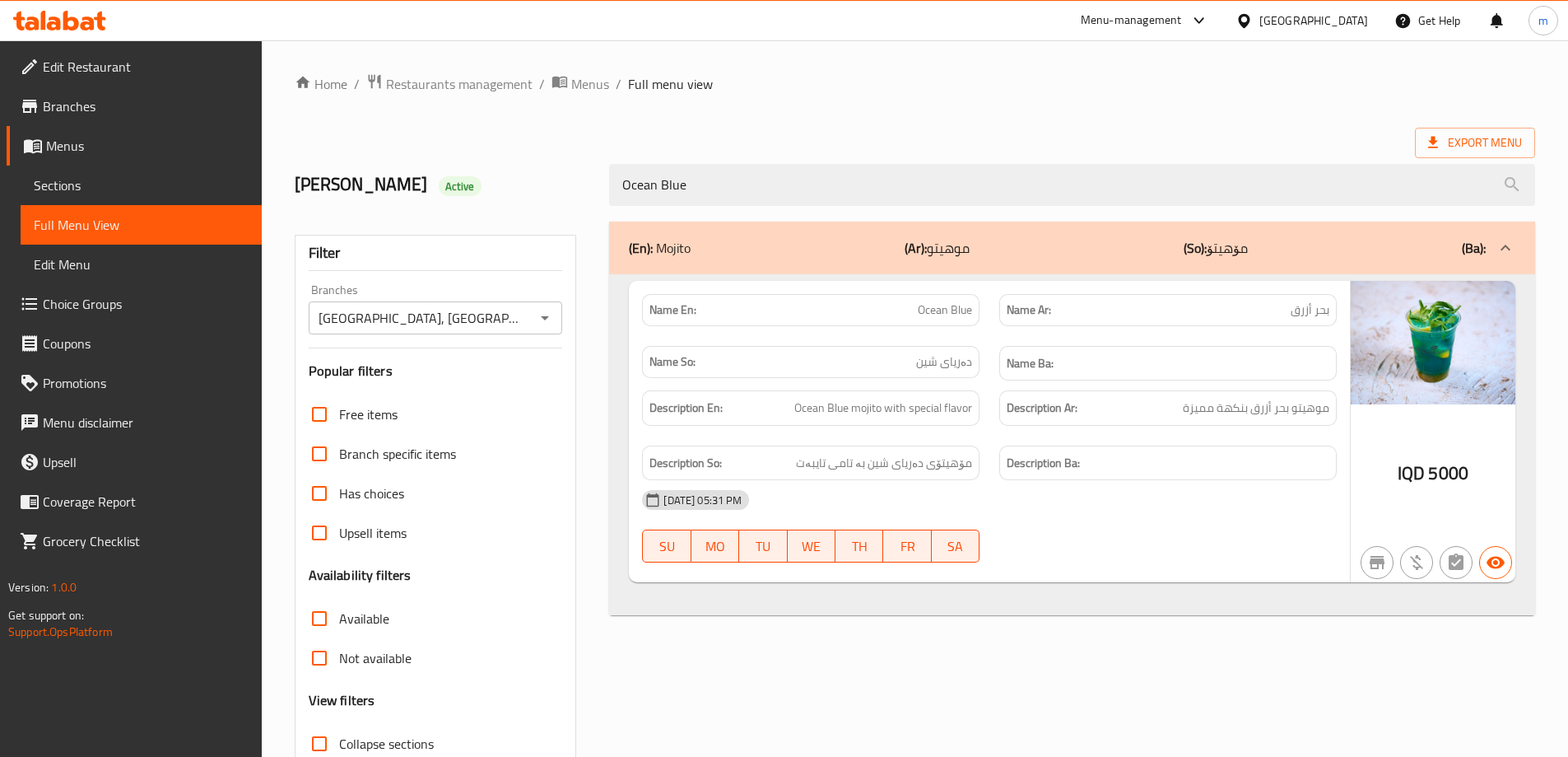
type input "Ocean Blue"
click at [744, 154] on div "Ocean Blue" at bounding box center [1072, 185] width 946 height 62
click at [1060, 506] on div "[DATE] 05:31 PM" at bounding box center [989, 499] width 714 height 40
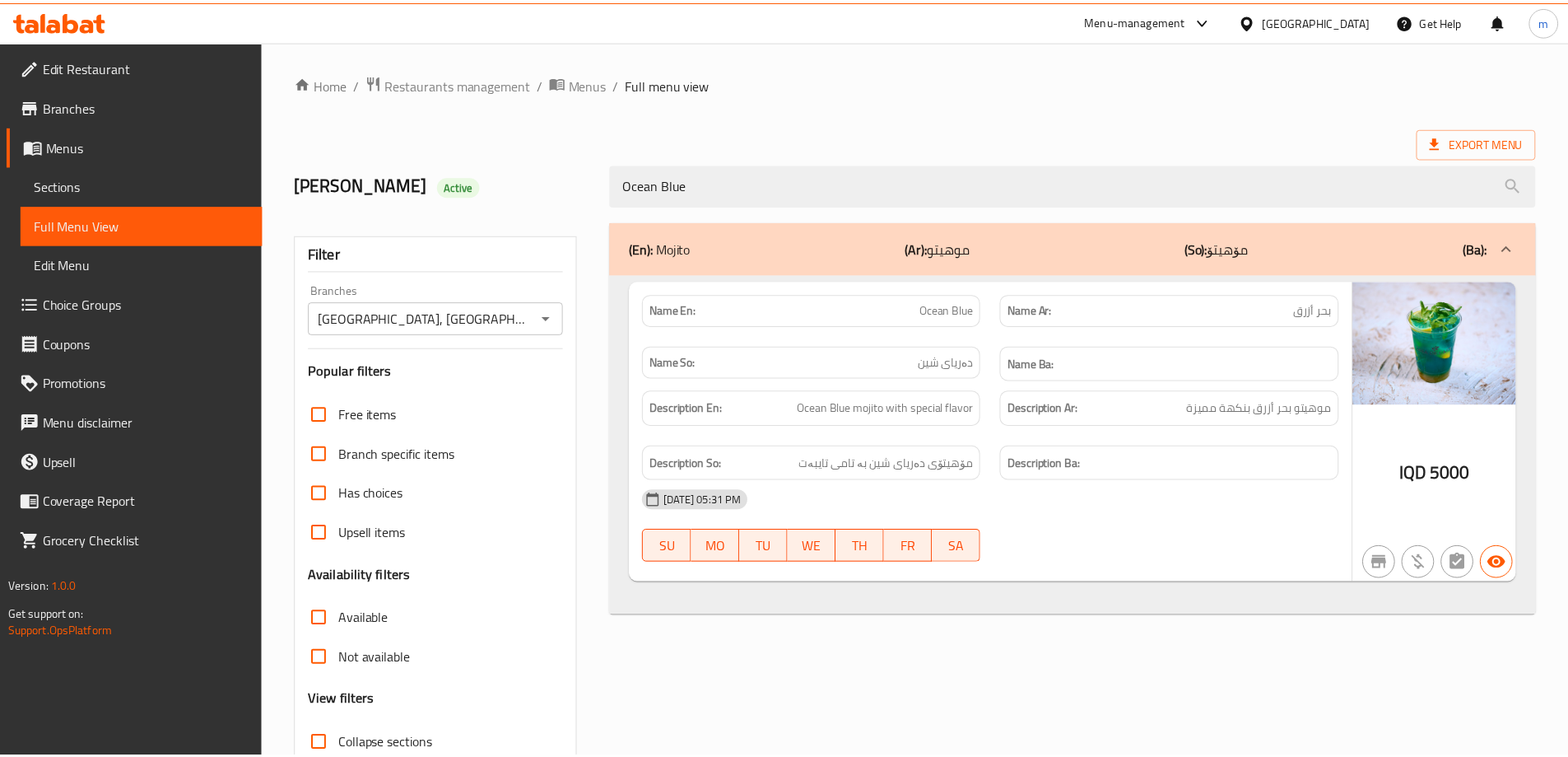
scroll to position [120, 0]
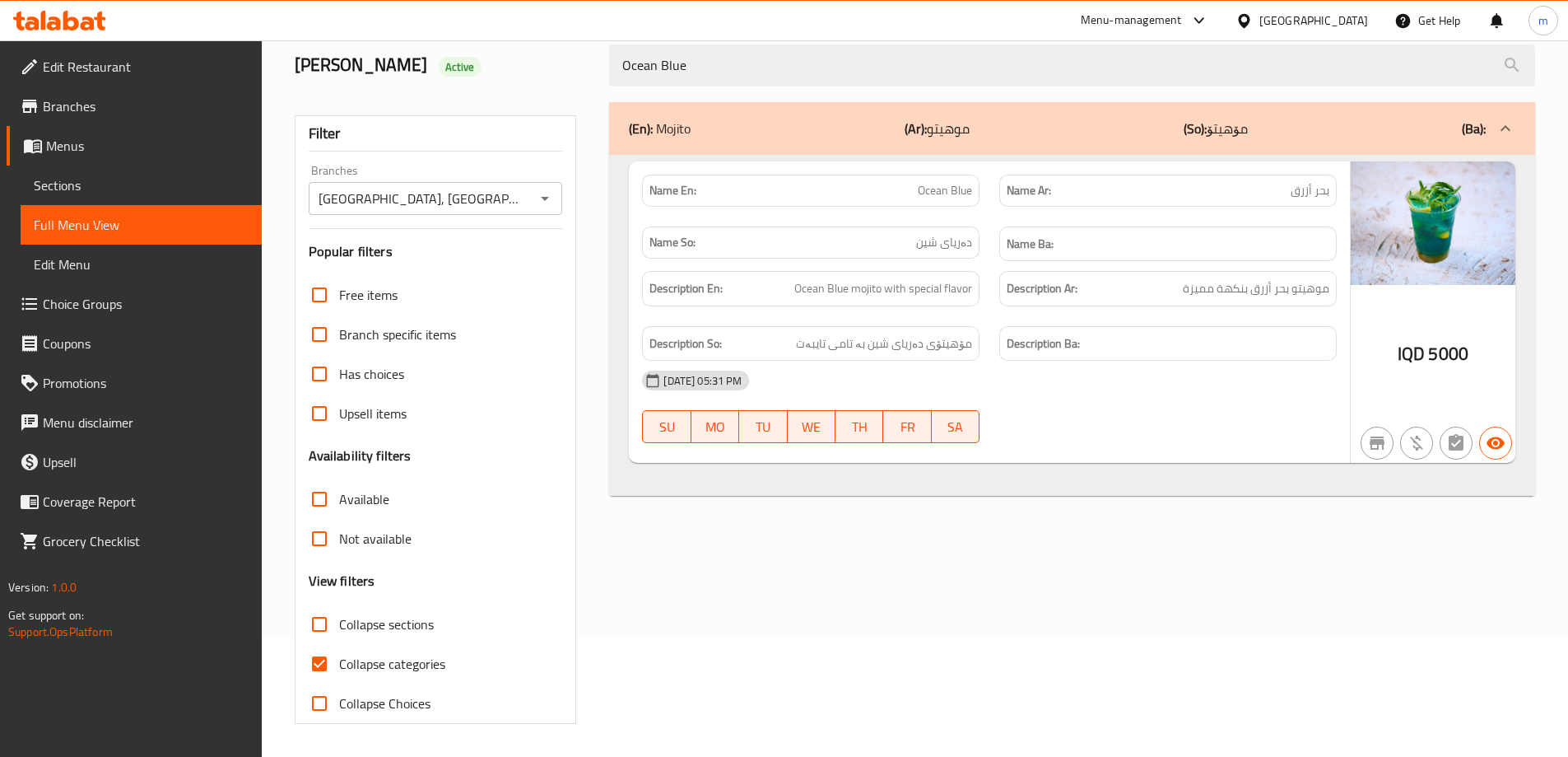
click at [65, 182] on span "Sections" at bounding box center [141, 185] width 215 height 19
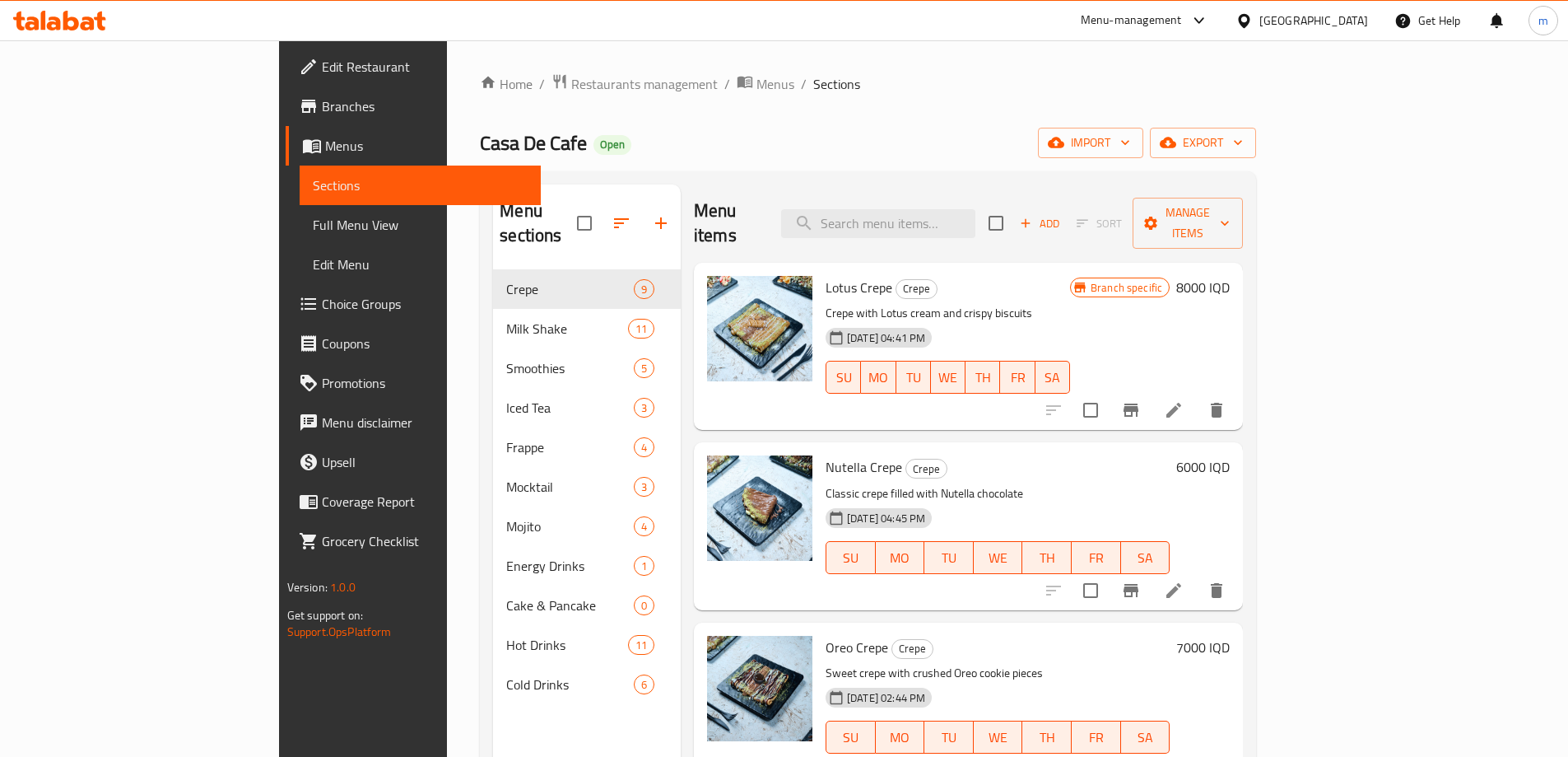
click at [939, 193] on div "Menu items Add Sort Manage items" at bounding box center [968, 224] width 549 height 78
click at [946, 210] on input "search" at bounding box center [878, 224] width 194 height 29
paste input "Strawberry Mojito"
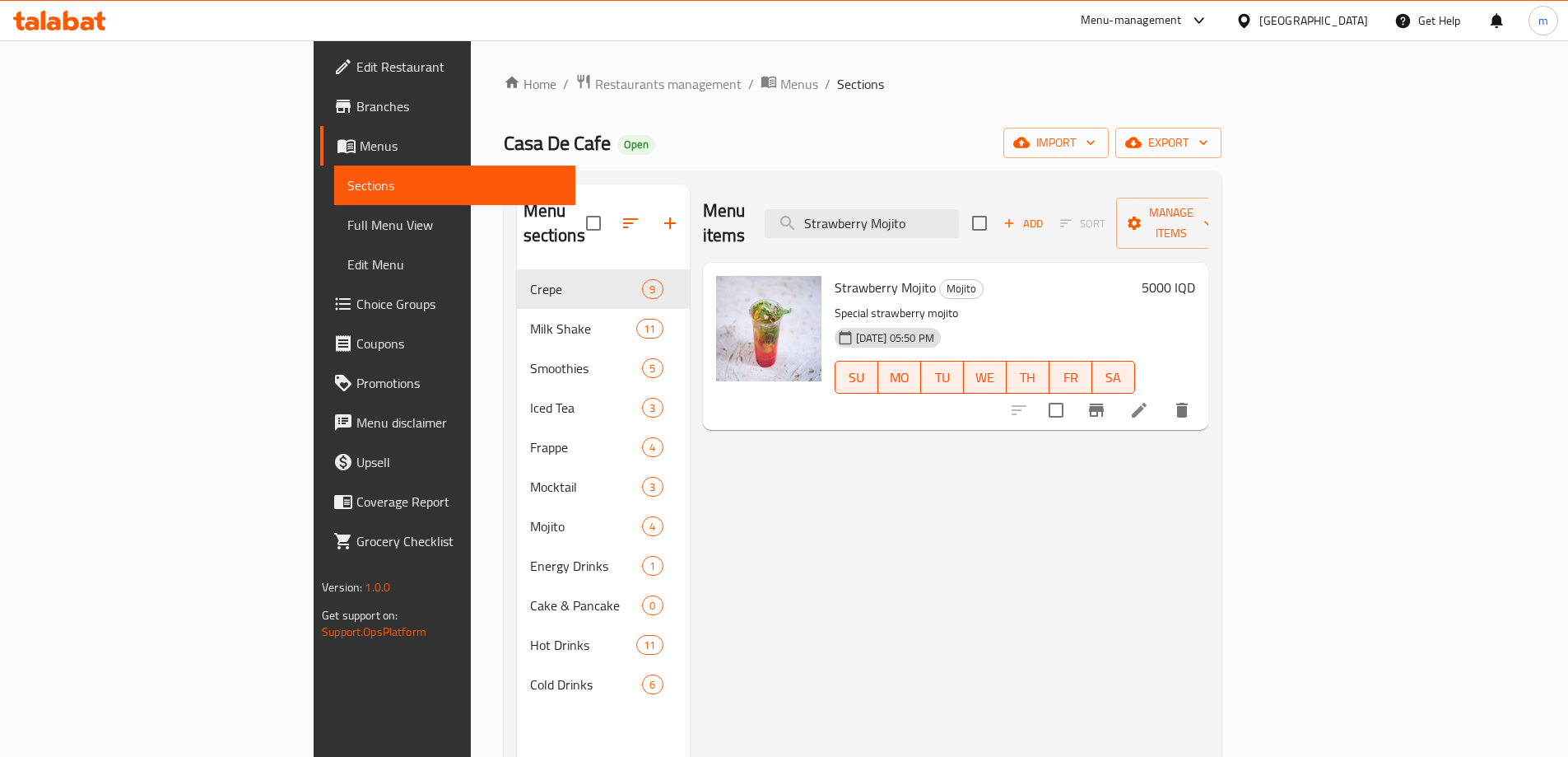
type input "Strawberry Mojito"
click at [1147, 402] on icon at bounding box center [1139, 409] width 15 height 15
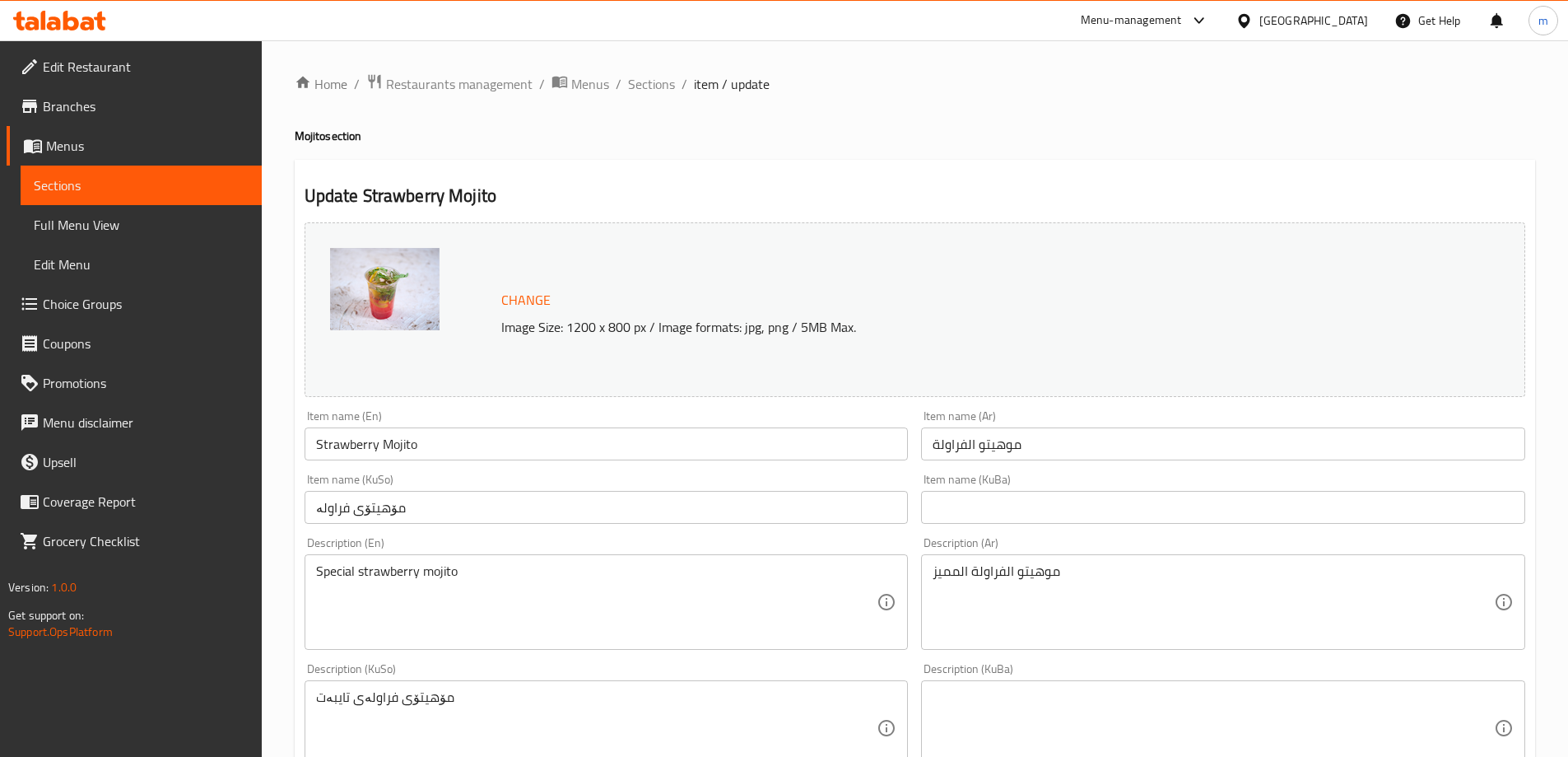
click at [969, 445] on input "موهيتو الفراولة" at bounding box center [1223, 443] width 604 height 33
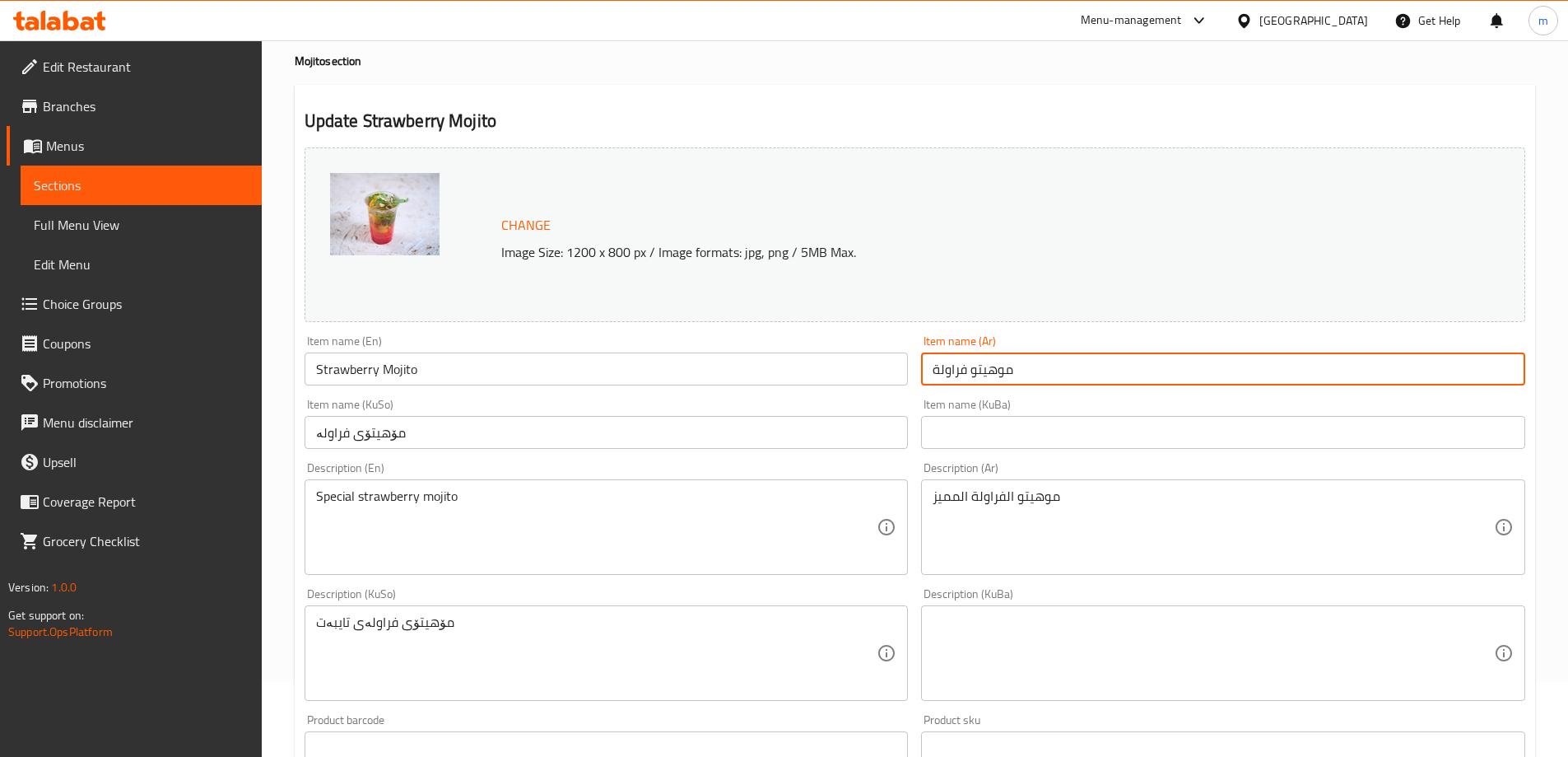
scroll to position [89, 0]
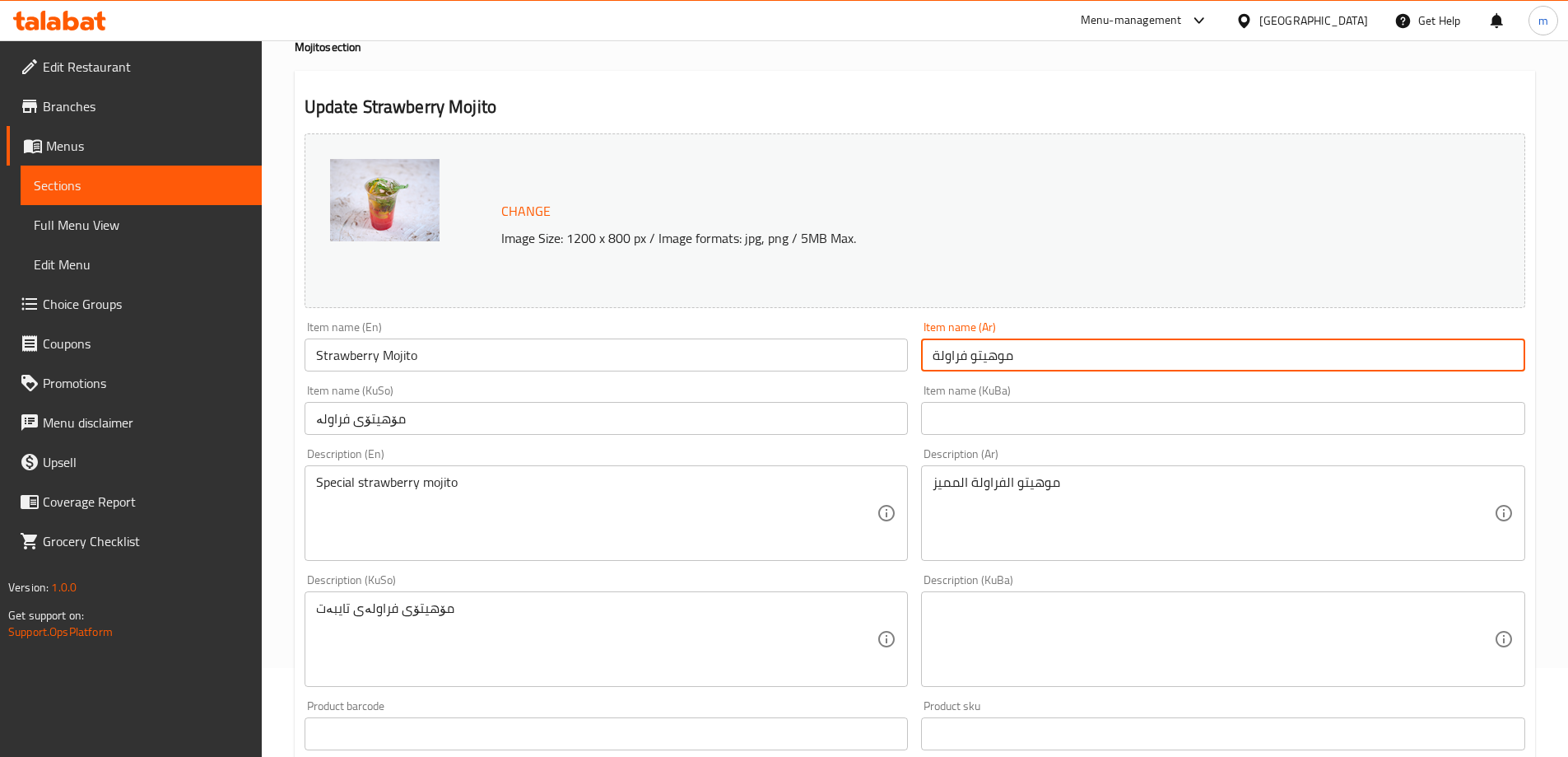
type input "موهيتو فراولة"
drag, startPoint x: 502, startPoint y: 502, endPoint x: 514, endPoint y: 504, distance: 12.2
click at [508, 503] on textarea "Special strawberry mojito" at bounding box center [597, 513] width 561 height 78
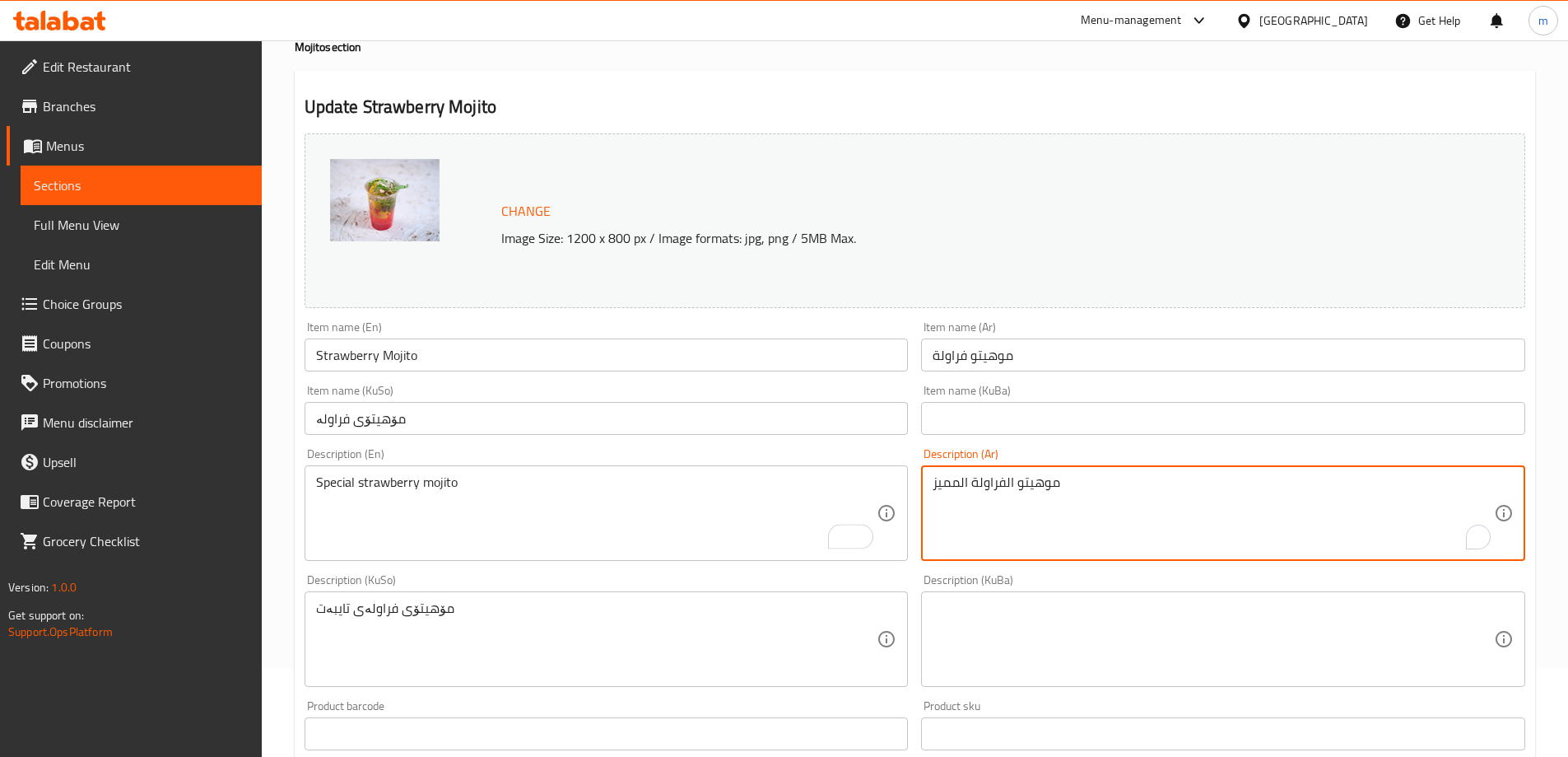
click at [958, 481] on textarea "موهيتو الفراولة المميز" at bounding box center [1213, 513] width 561 height 78
click at [1000, 479] on textarea "موهيتو الفراولة مميز" at bounding box center [1213, 513] width 561 height 78
click at [1002, 480] on textarea "موهيتو لفراولة مميز" at bounding box center [1213, 513] width 561 height 78
click at [999, 481] on textarea "موهيتو لفراولة مميز" at bounding box center [1213, 513] width 561 height 78
type textarea "موهيتو فراولة مميز"
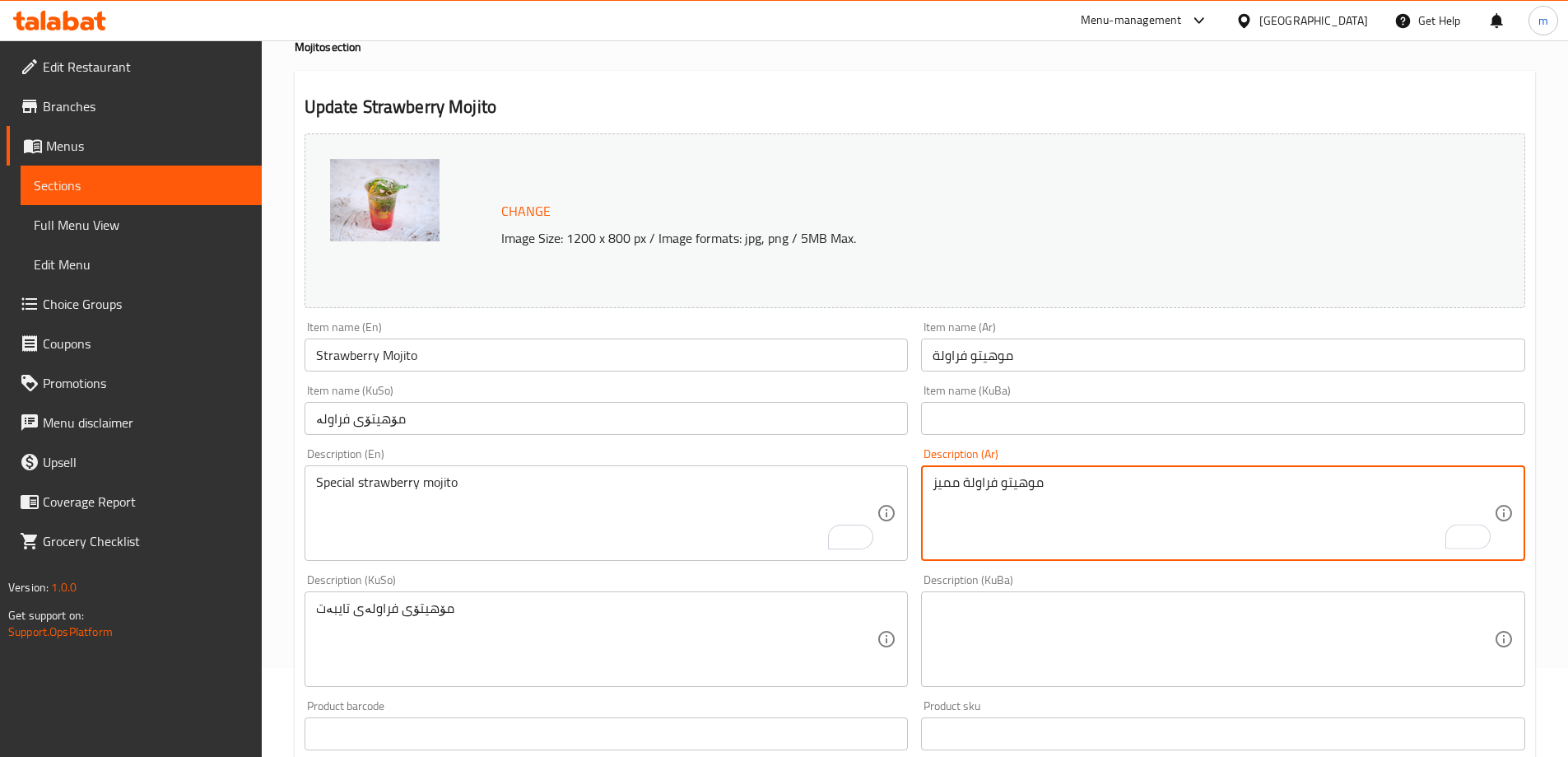
click at [334, 610] on textarea "مۆهیتۆی فراولەی تایبەت" at bounding box center [597, 639] width 561 height 78
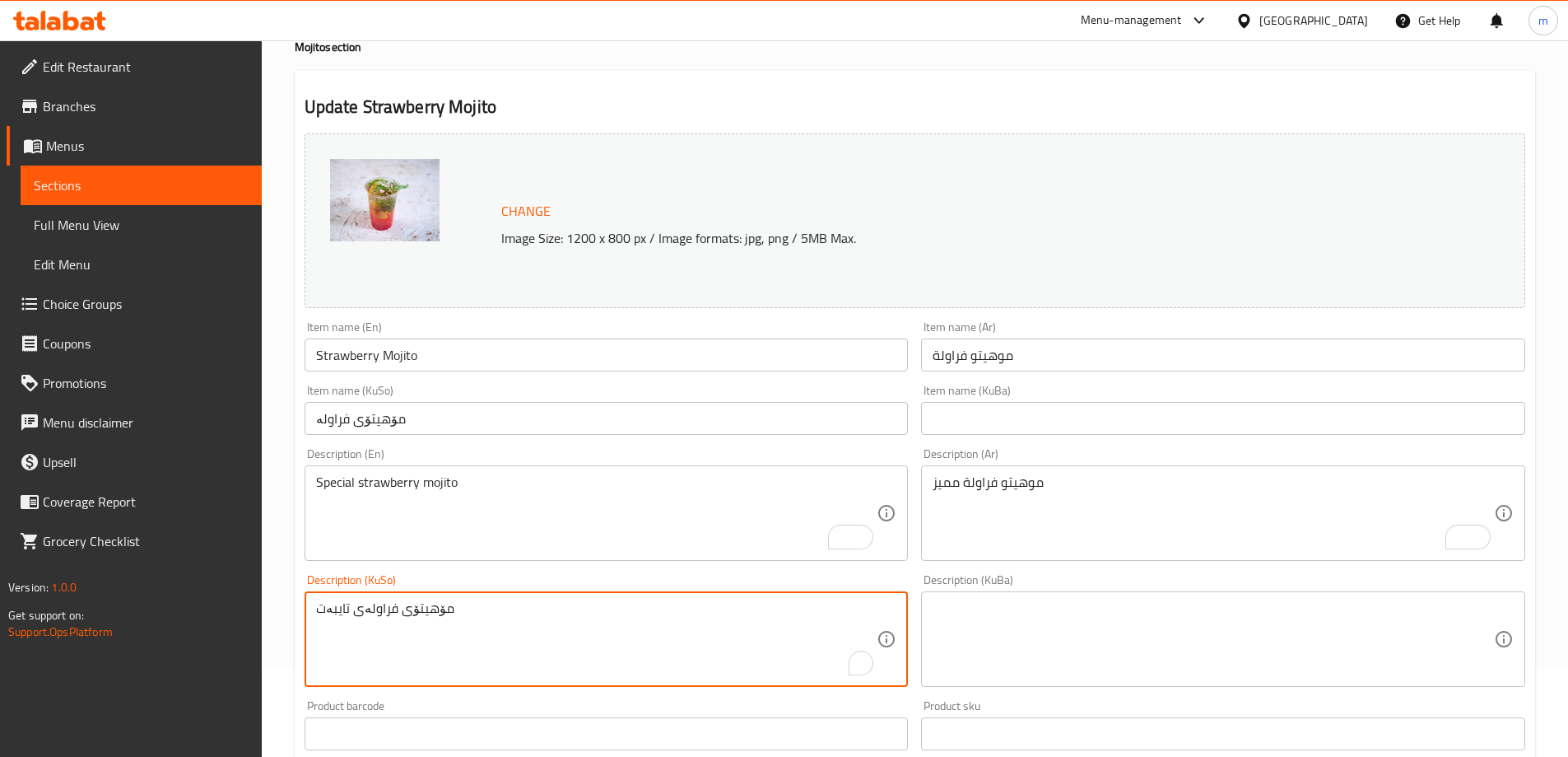
click at [345, 363] on input "Strawberry Mojito" at bounding box center [606, 354] width 604 height 33
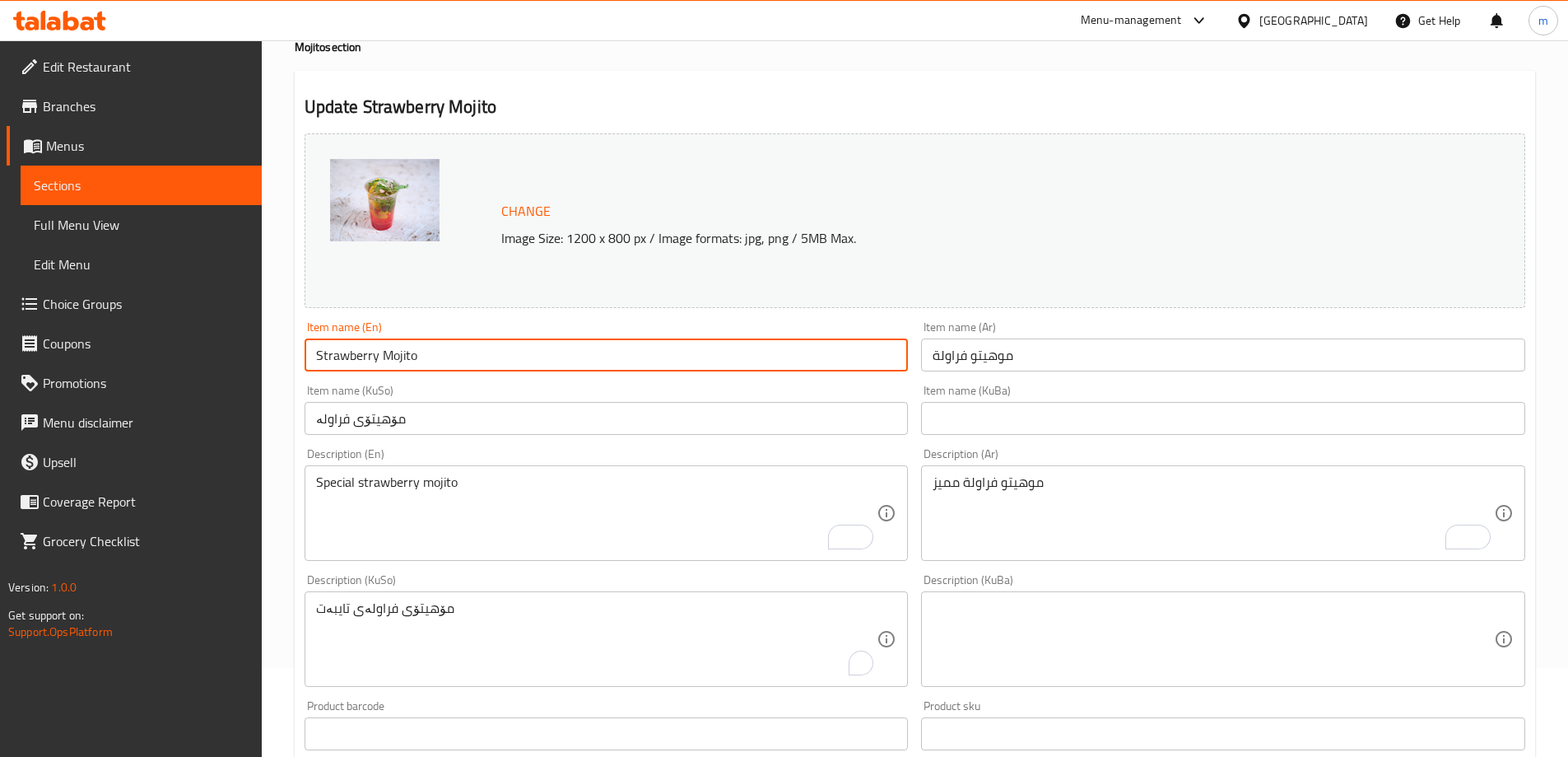
click at [345, 363] on input "Strawberry Mojito" at bounding box center [606, 354] width 604 height 33
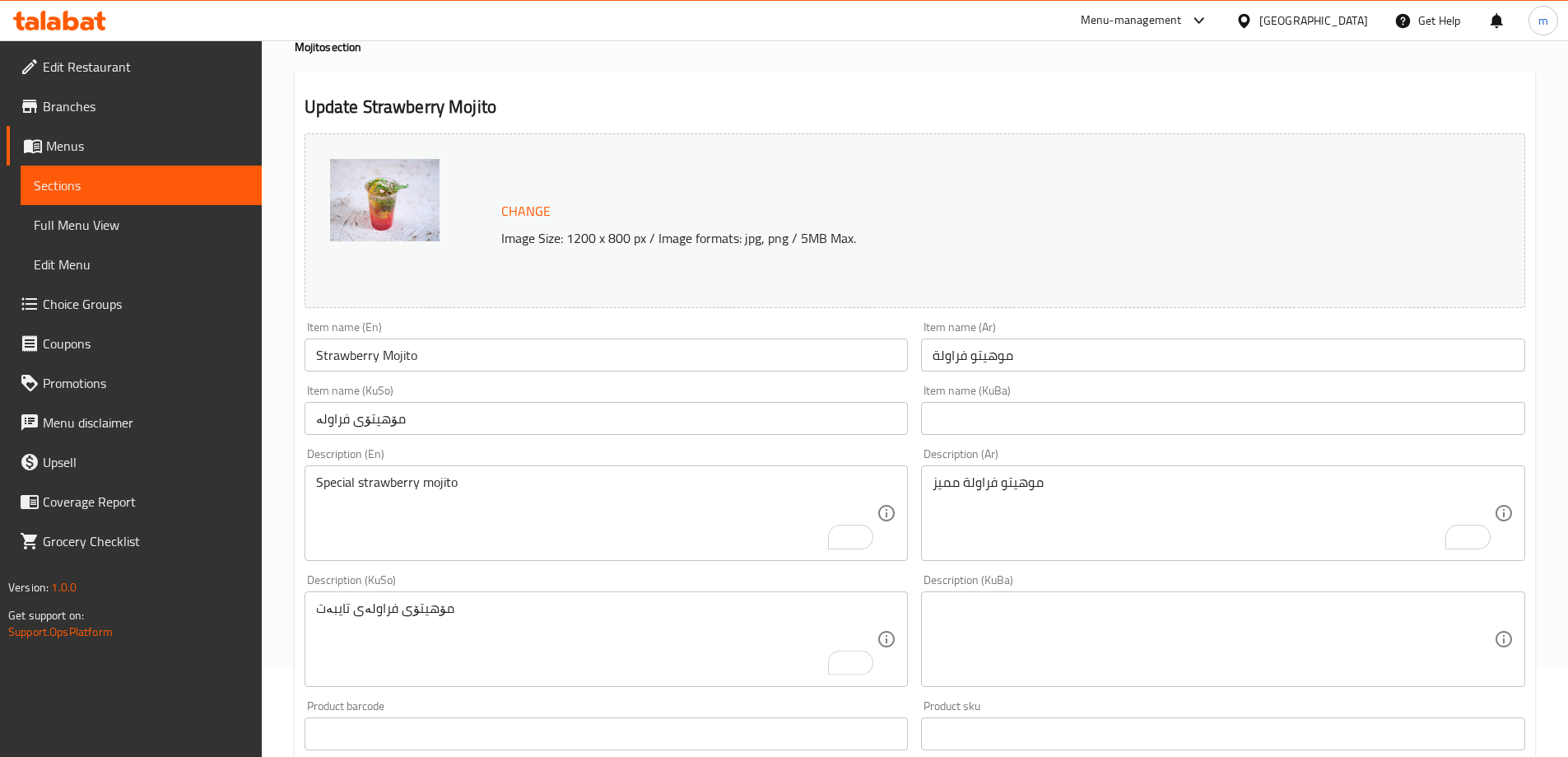
click at [488, 327] on div "Item name (En) Strawberry Mojito Item name (En)" at bounding box center [606, 346] width 604 height 50
click at [339, 419] on input "مۆهیتۆی فراولە" at bounding box center [606, 417] width 604 height 33
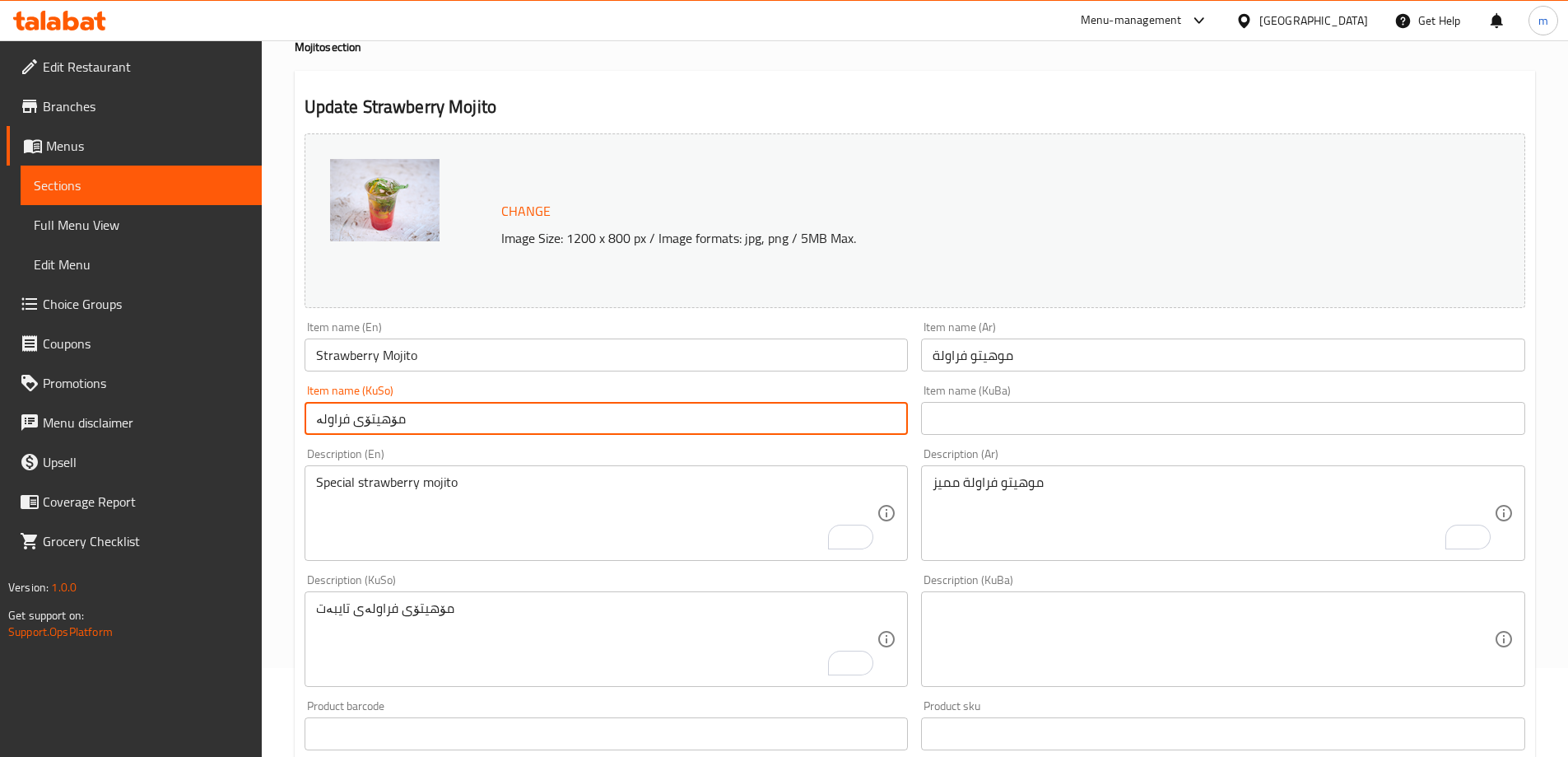
click at [348, 426] on input "مۆهیتۆی فراولە" at bounding box center [606, 417] width 604 height 33
click at [341, 415] on input "مۆهیتۆی فراولە" at bounding box center [606, 417] width 604 height 33
type input "مۆهیتۆی فەراولە"
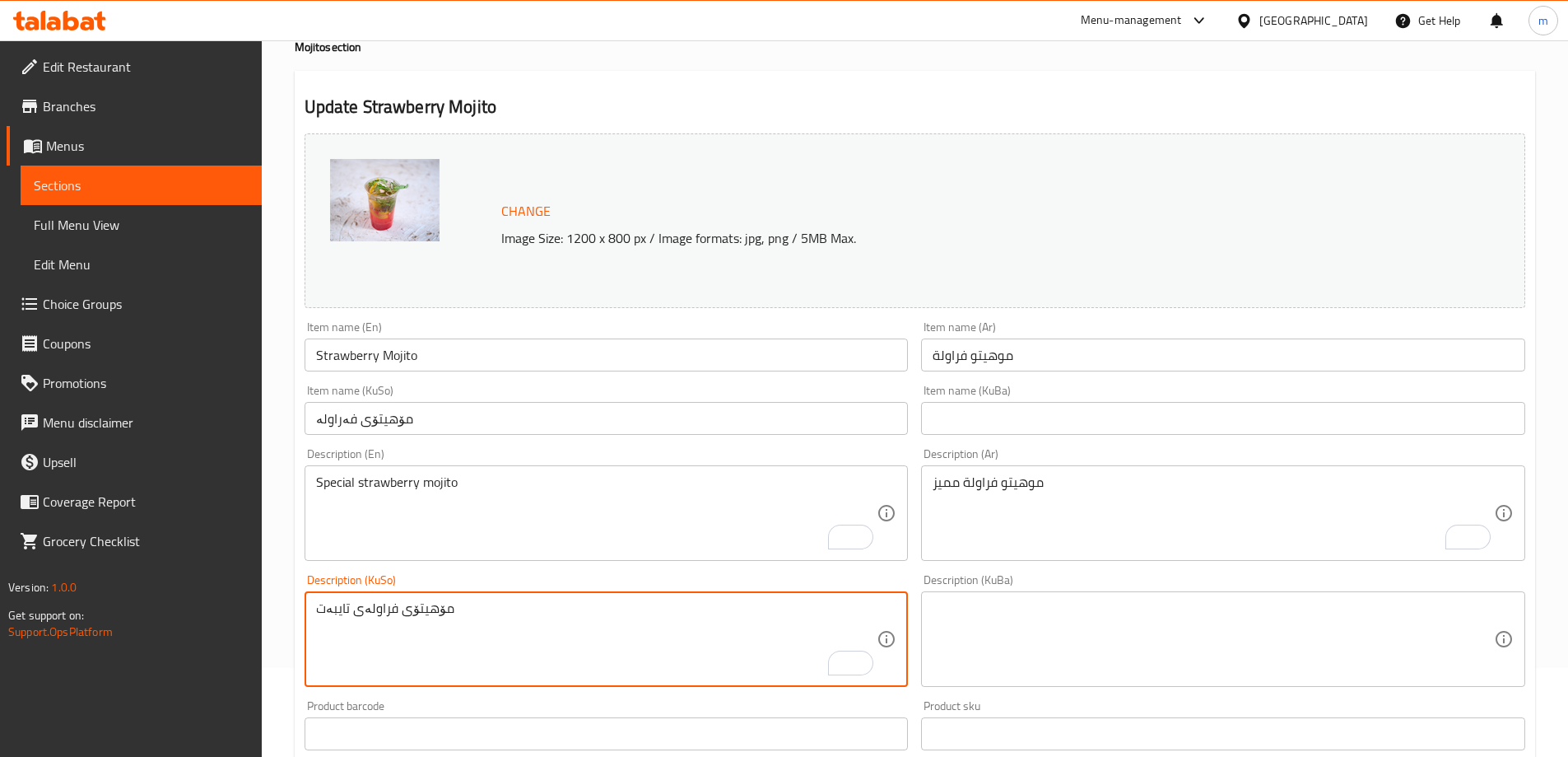
click at [387, 609] on textarea "مۆهیتۆی فراولەی تایبەت" at bounding box center [597, 639] width 561 height 78
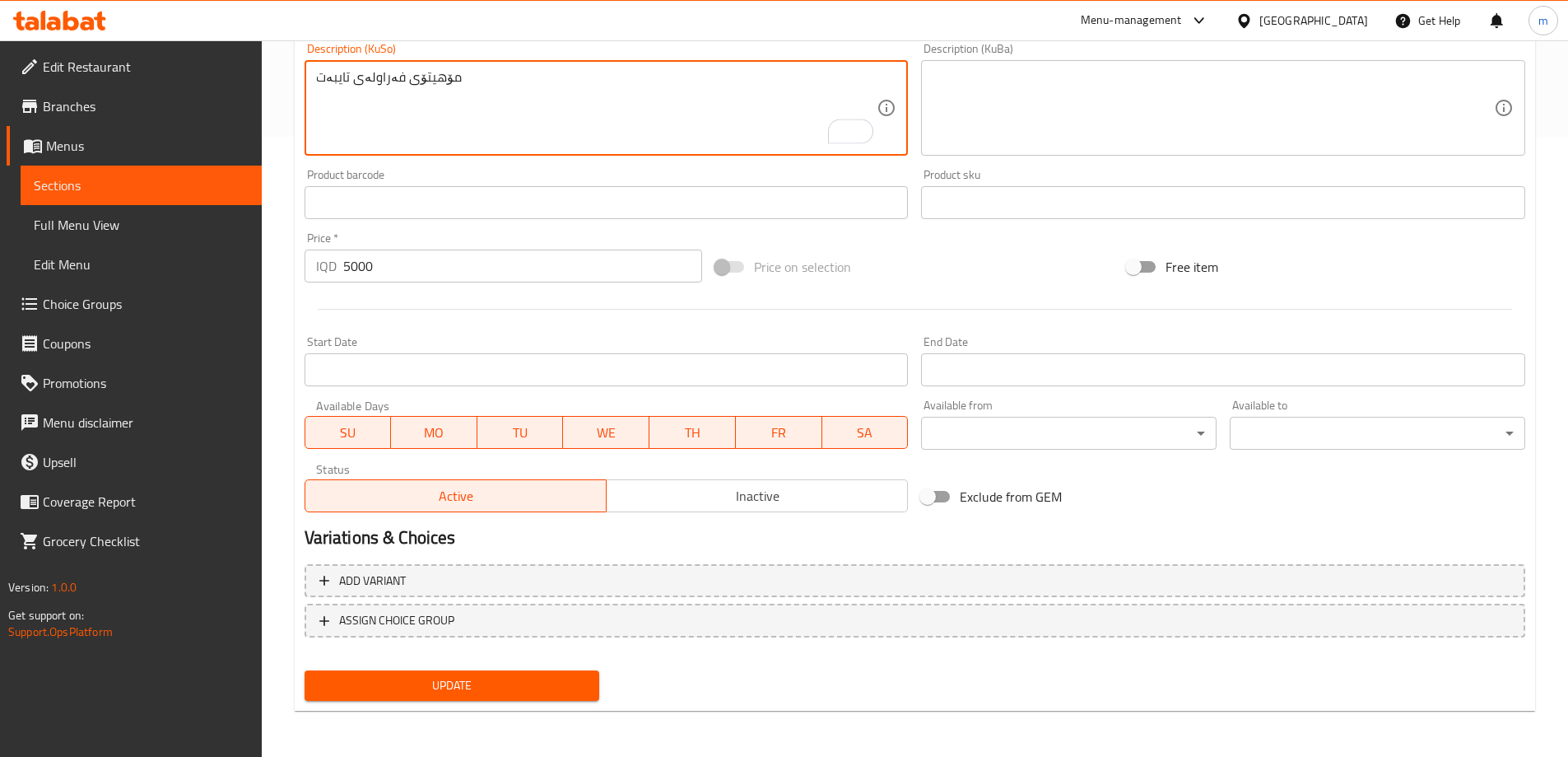
type textarea "مۆهیتۆی فەراولەی تایبەت"
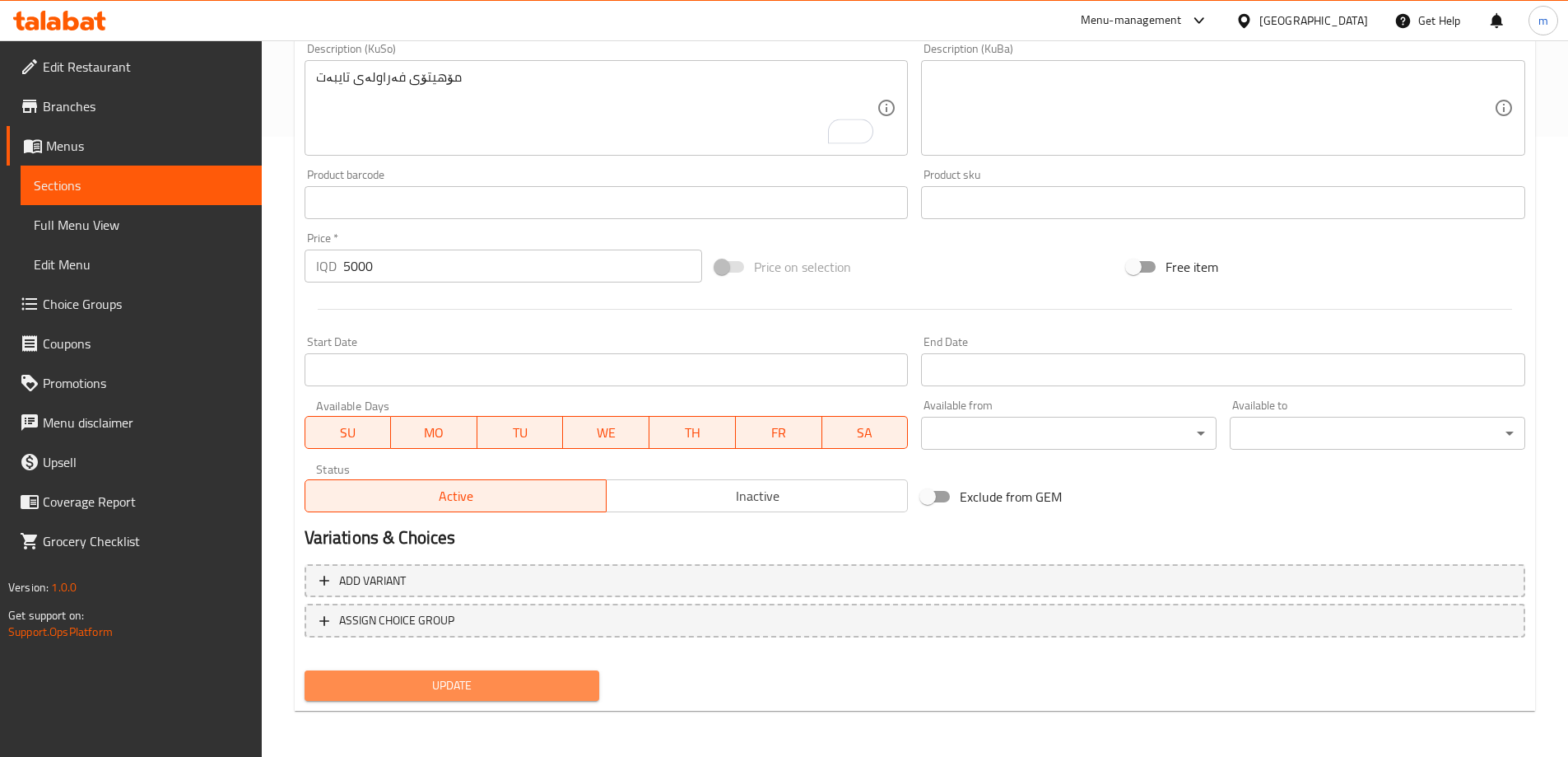
click at [460, 688] on span "Update" at bounding box center [452, 685] width 269 height 20
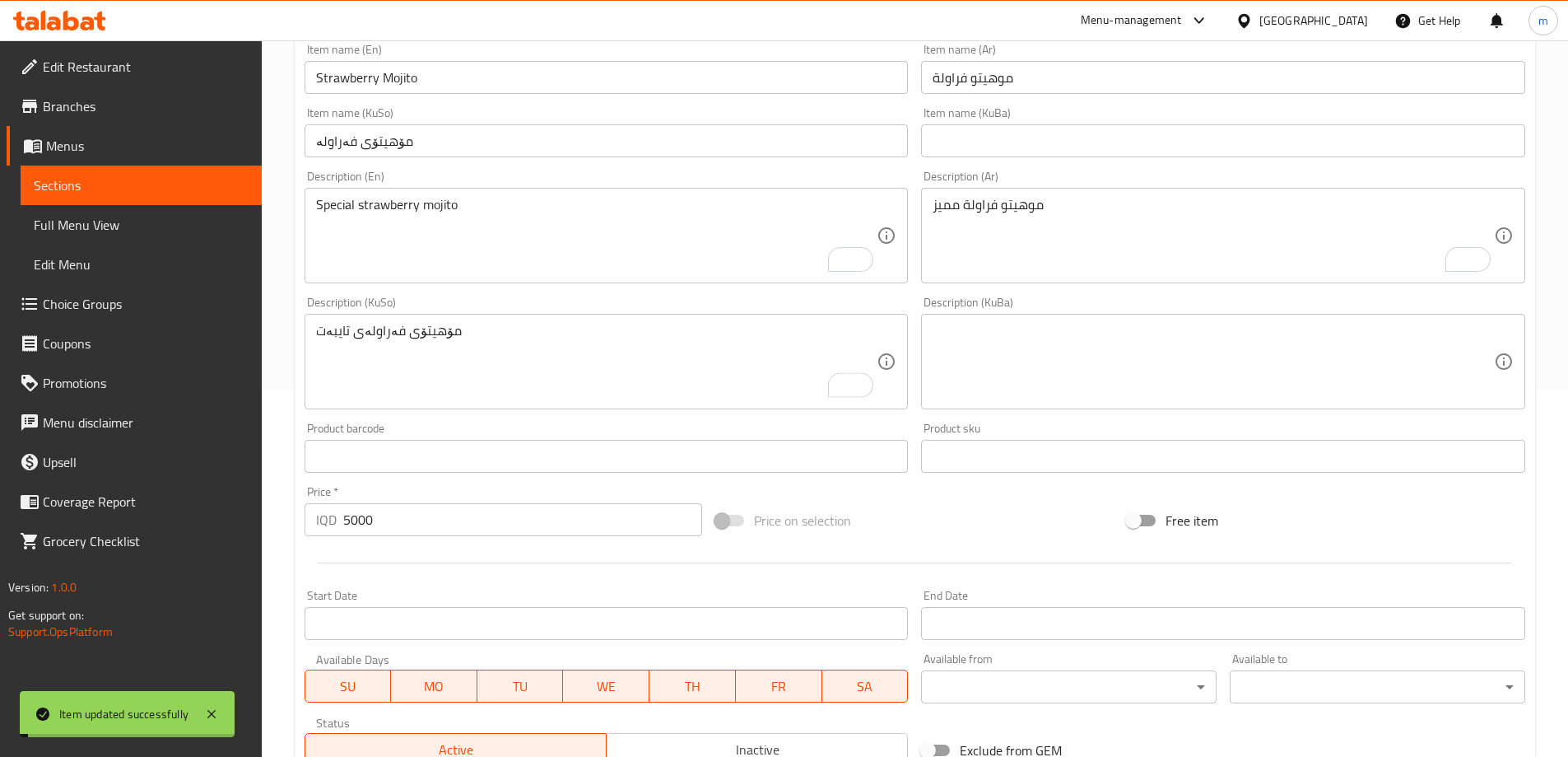
scroll to position [235, 0]
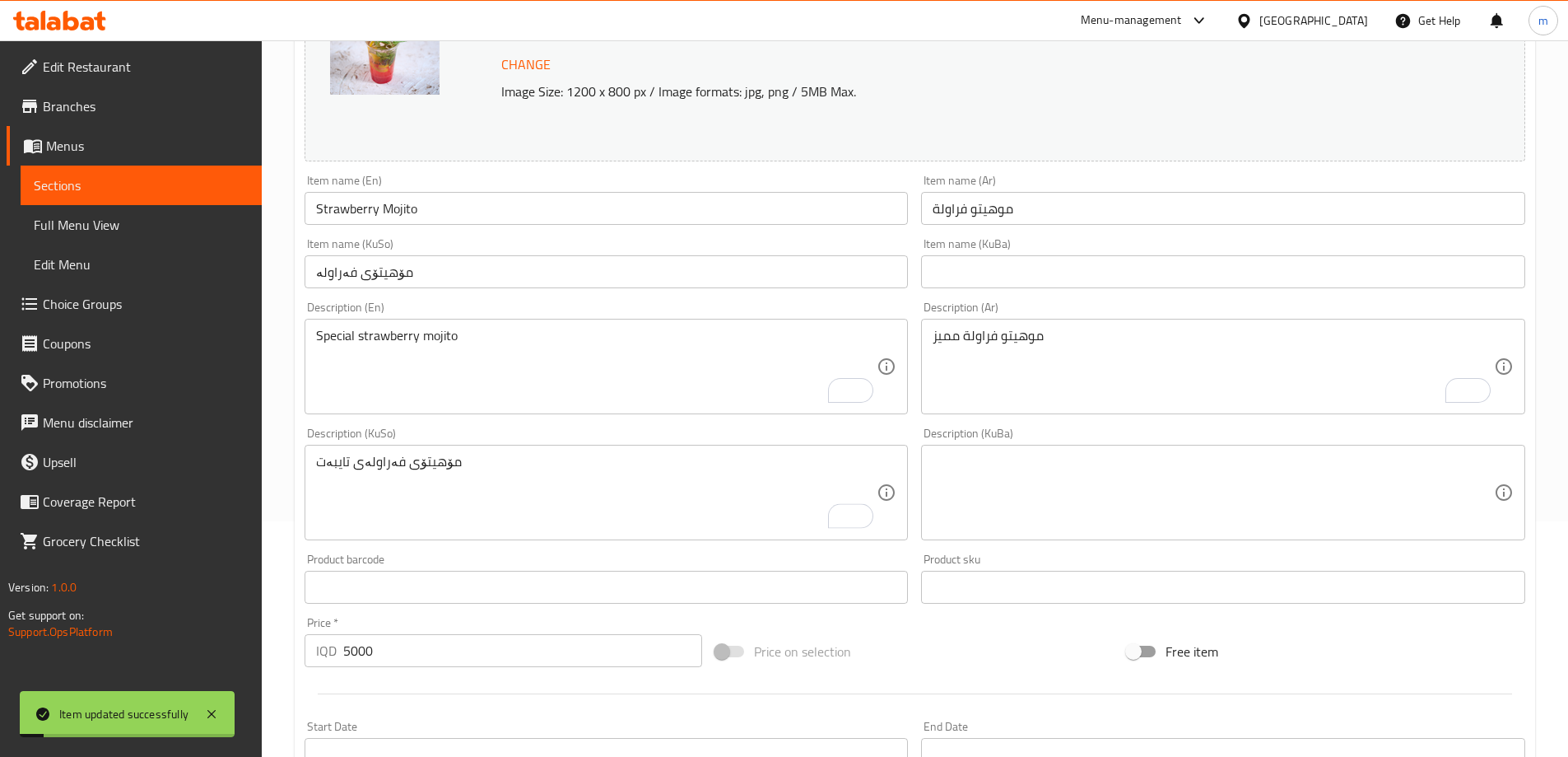
click at [360, 202] on input "Strawberry Mojito" at bounding box center [606, 208] width 604 height 33
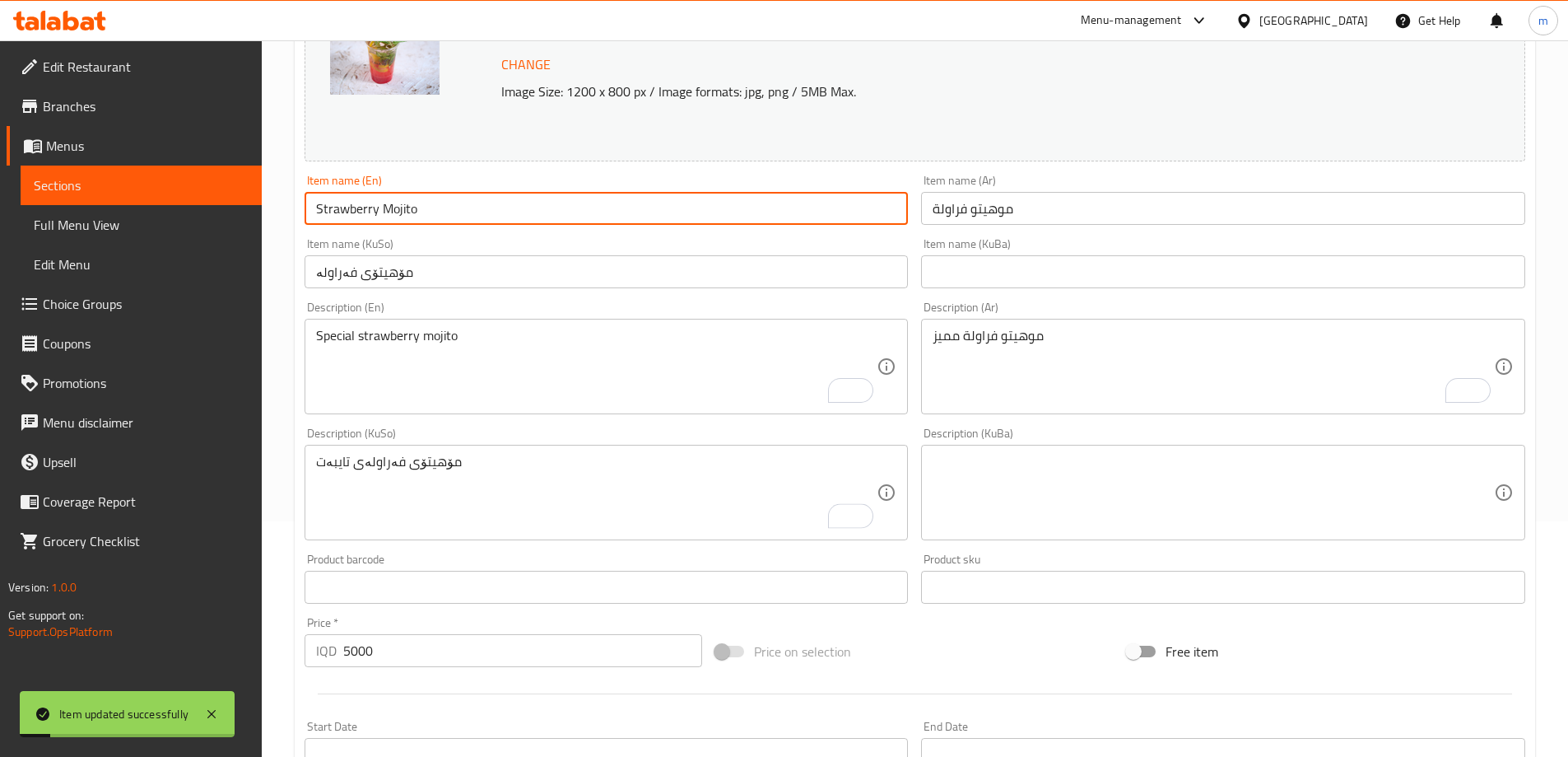
click at [360, 202] on input "Strawberry Mojito" at bounding box center [606, 208] width 604 height 33
click at [76, 226] on span "Full Menu View" at bounding box center [141, 224] width 215 height 19
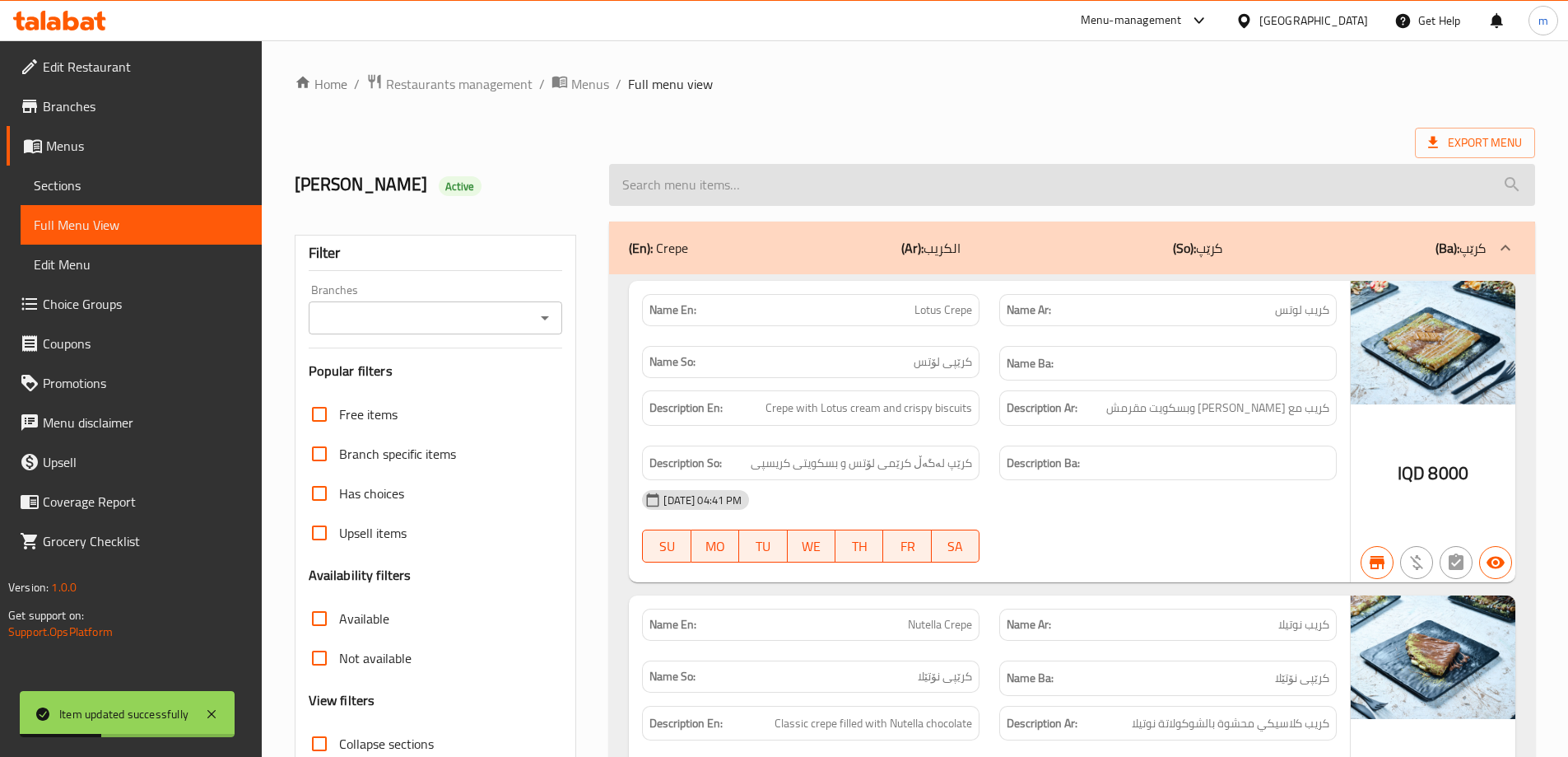
click at [897, 181] on input "search" at bounding box center [1072, 185] width 926 height 42
paste input "Strawberry Mojito"
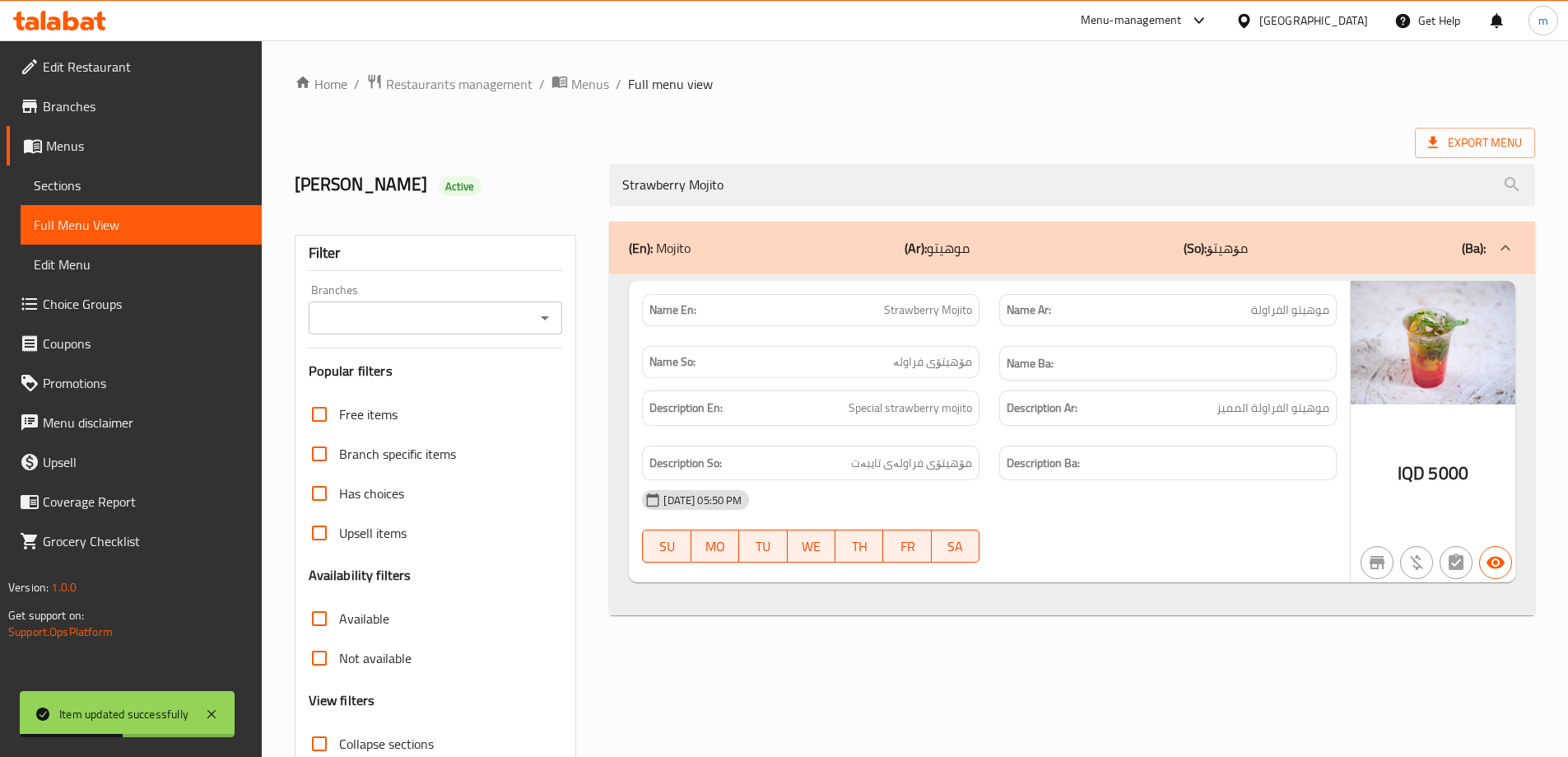
click at [535, 320] on icon "Open" at bounding box center [545, 318] width 19 height 19
type input "Strawberry Mojito"
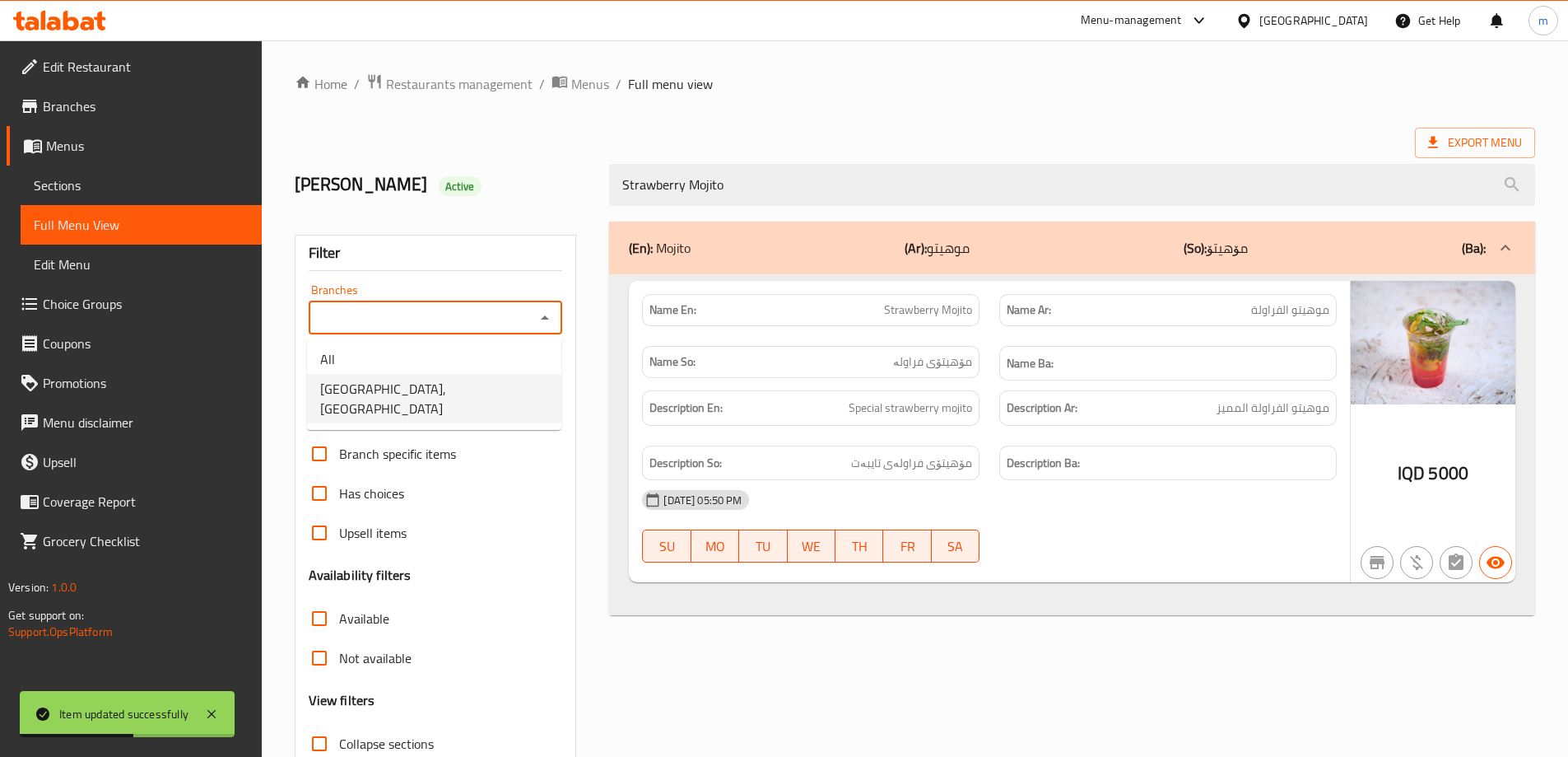
click at [407, 382] on span "[GEOGRAPHIC_DATA], [GEOGRAPHIC_DATA]" at bounding box center [434, 398] width 228 height 40
type input "[GEOGRAPHIC_DATA], [GEOGRAPHIC_DATA]"
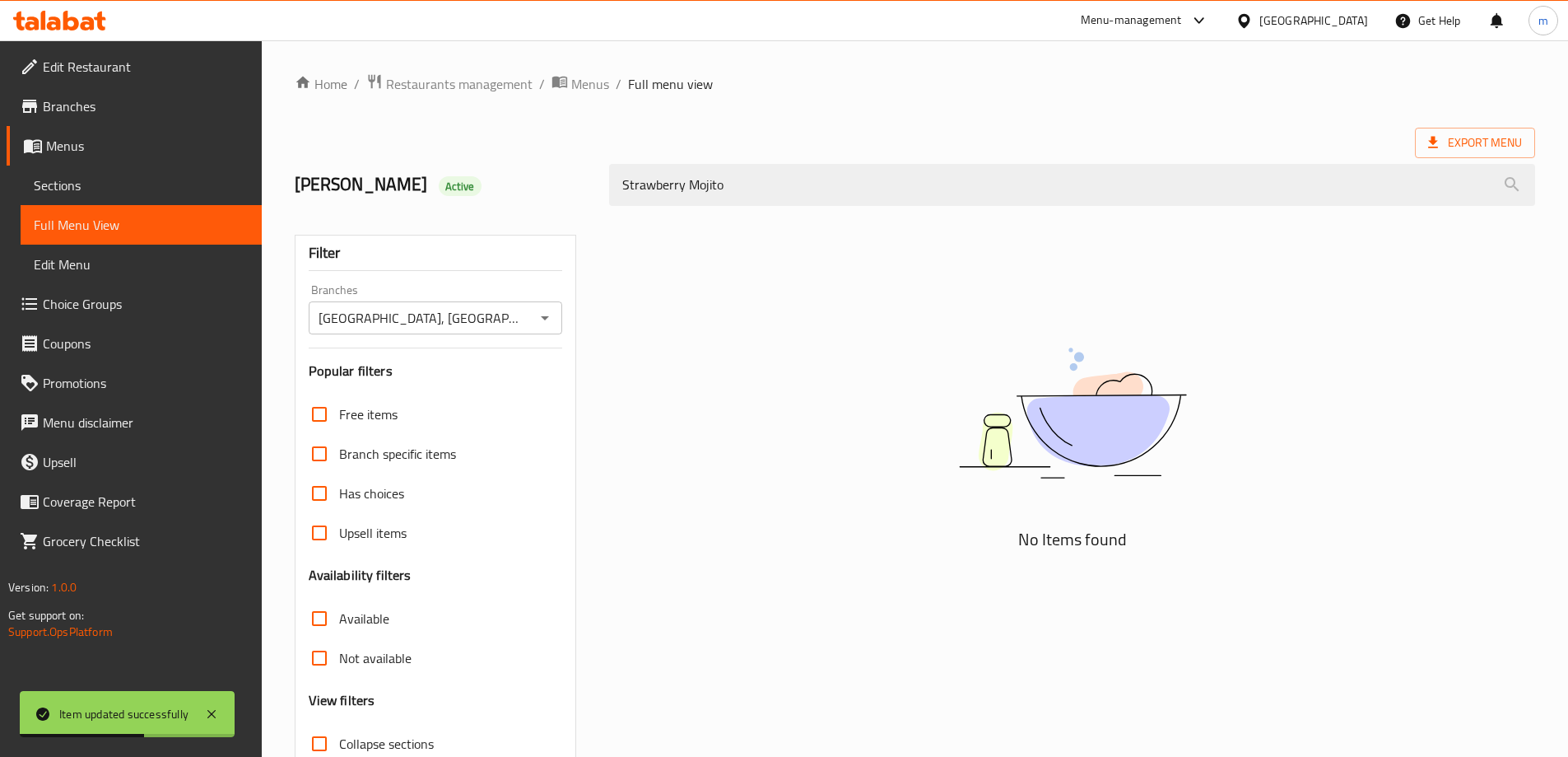
click at [548, 205] on div "[PERSON_NAME] Active" at bounding box center [443, 184] width 315 height 73
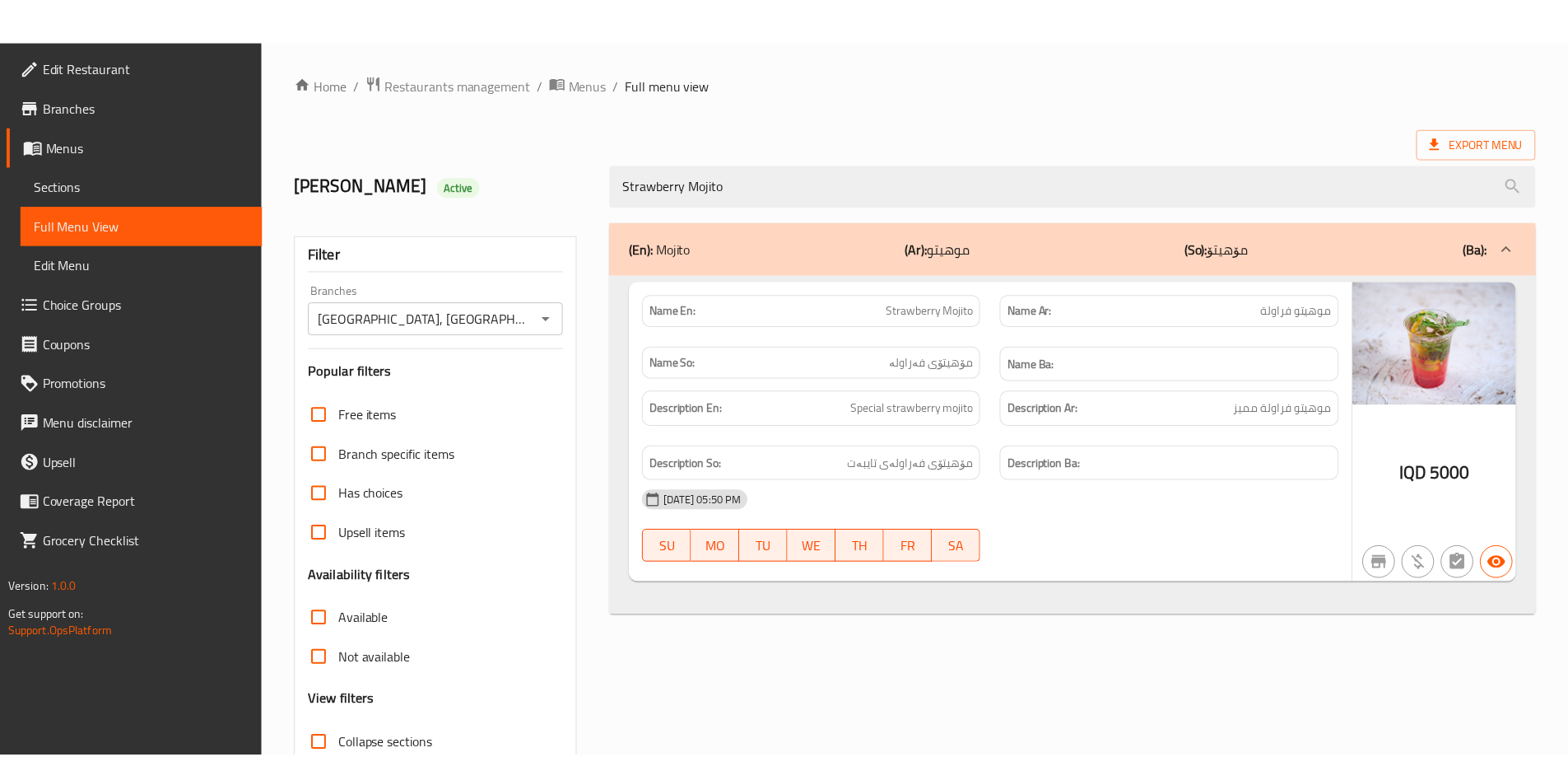
scroll to position [120, 0]
